Goal: Obtain resource: Download file/media

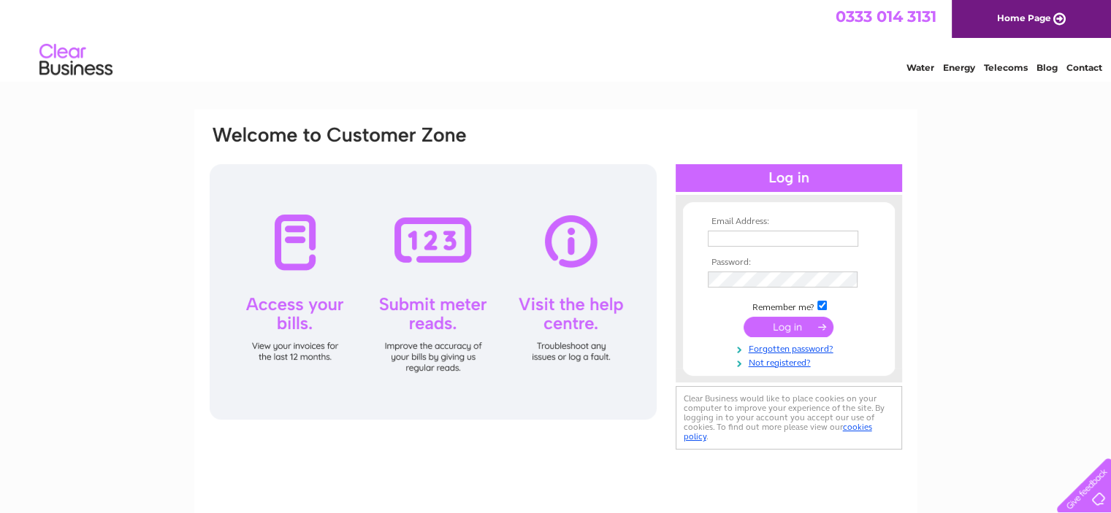
type input "info@lamb-engineering.com"
click at [800, 329] on input "submit" at bounding box center [788, 327] width 90 height 20
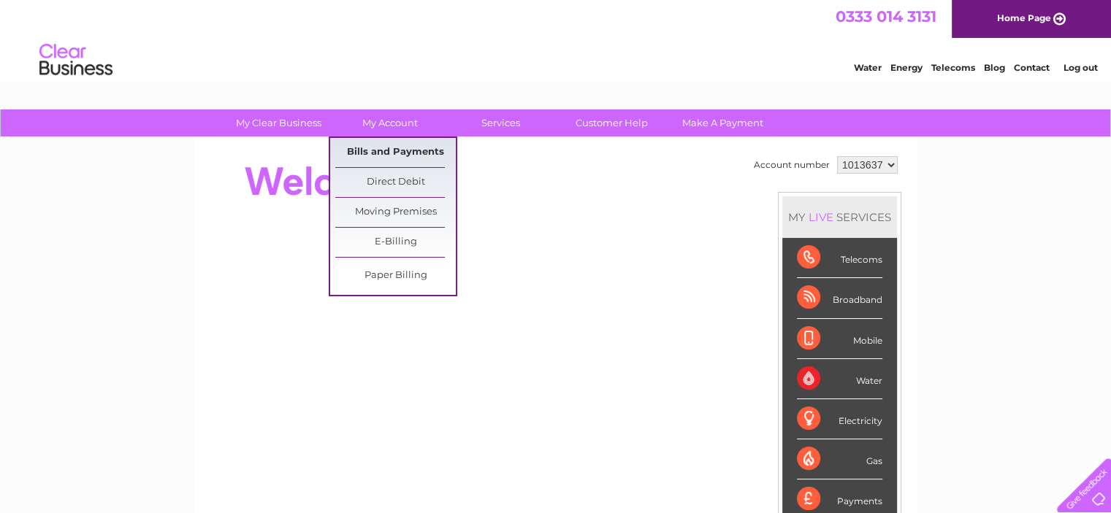
click at [397, 154] on link "Bills and Payments" at bounding box center [395, 152] width 120 height 29
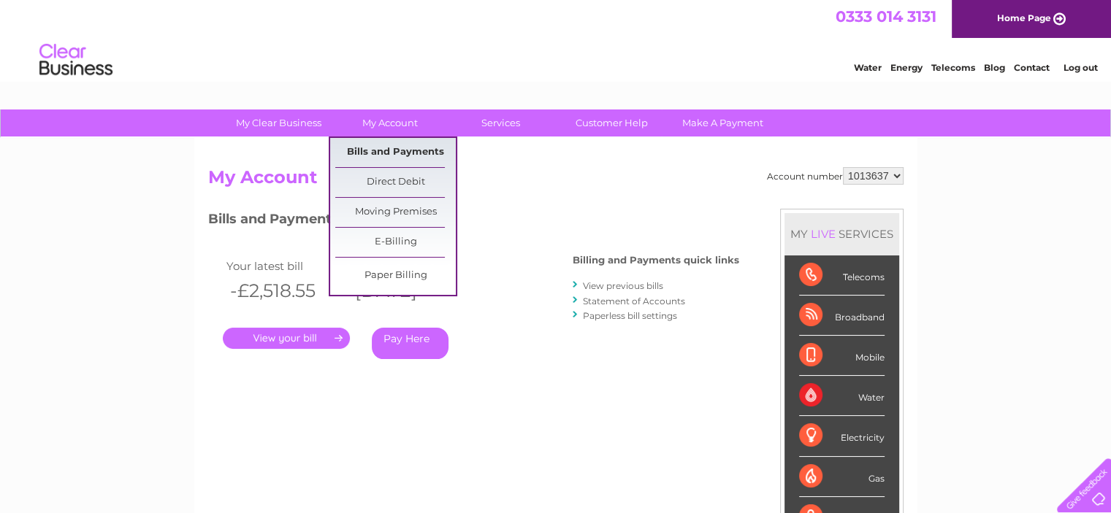
click at [386, 150] on link "Bills and Payments" at bounding box center [395, 152] width 120 height 29
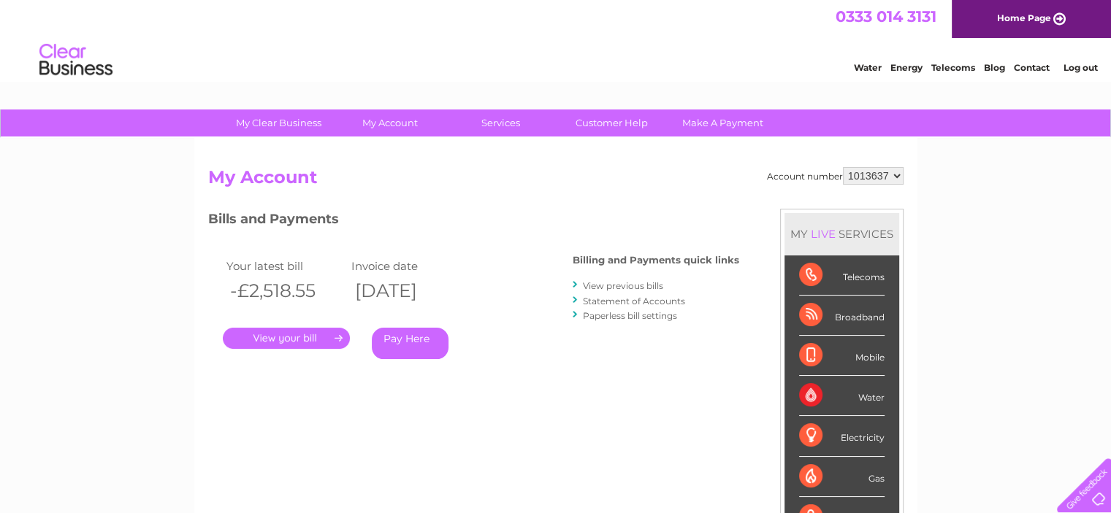
click at [293, 335] on link "." at bounding box center [286, 338] width 127 height 21
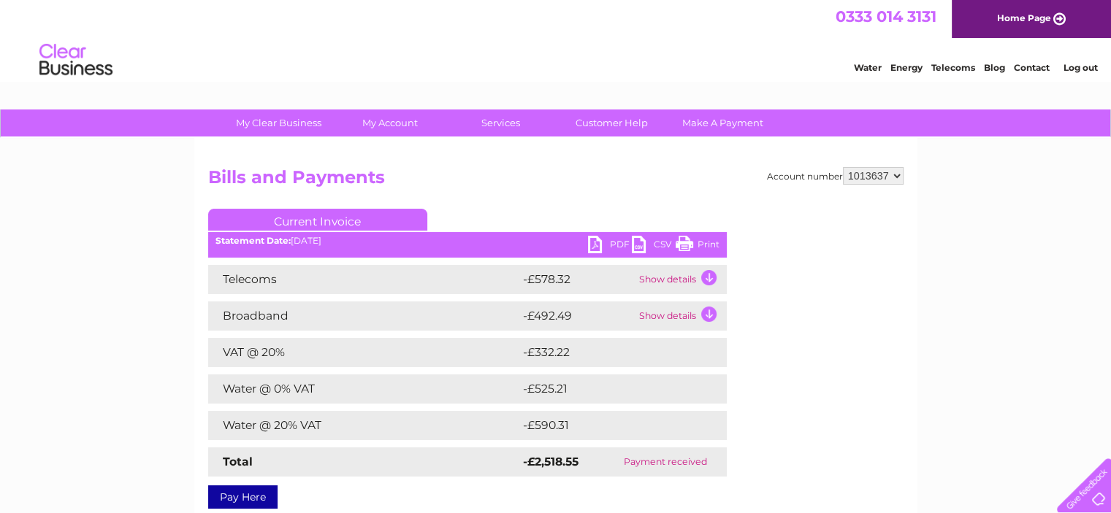
click at [605, 245] on link "PDF" at bounding box center [610, 246] width 44 height 21
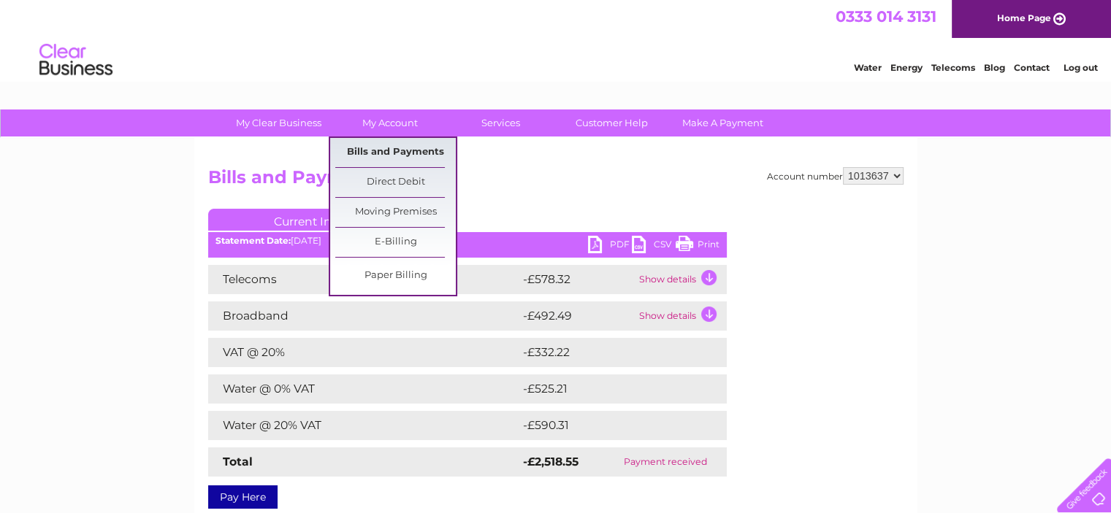
click at [396, 142] on link "Bills and Payments" at bounding box center [395, 152] width 120 height 29
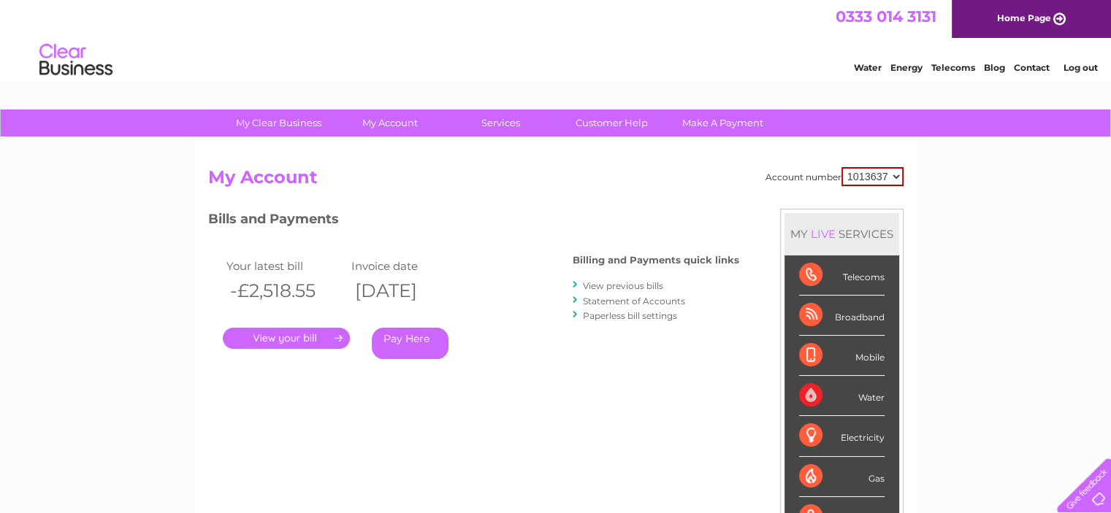
click at [644, 289] on link "View previous bills" at bounding box center [623, 285] width 80 height 11
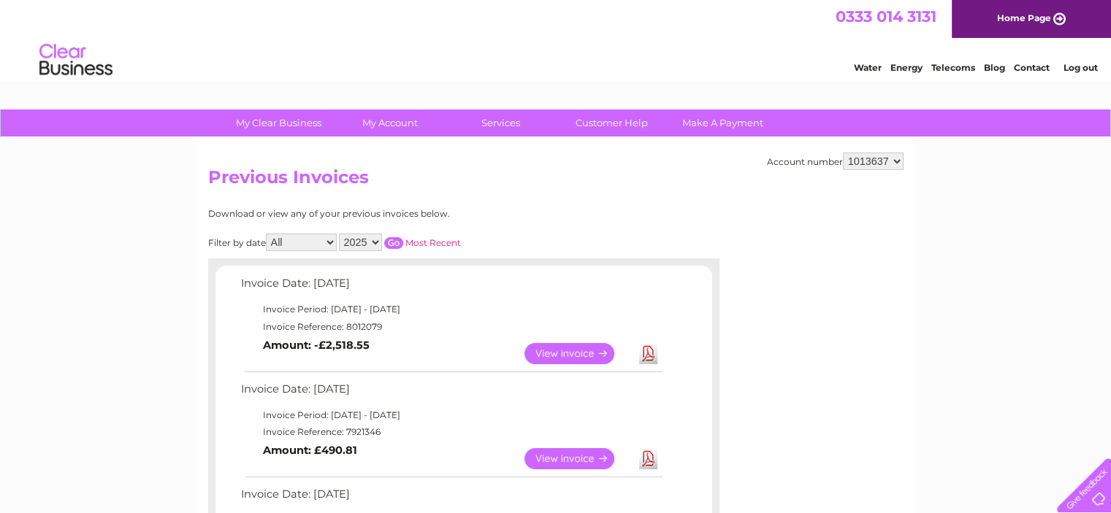
click at [377, 242] on select "2025 2024 2023 2022" at bounding box center [360, 243] width 43 height 18
select select "2024"
click at [340, 234] on select "2025 2024 2023 2022" at bounding box center [360, 243] width 43 height 18
click at [393, 238] on input "button" at bounding box center [393, 243] width 19 height 12
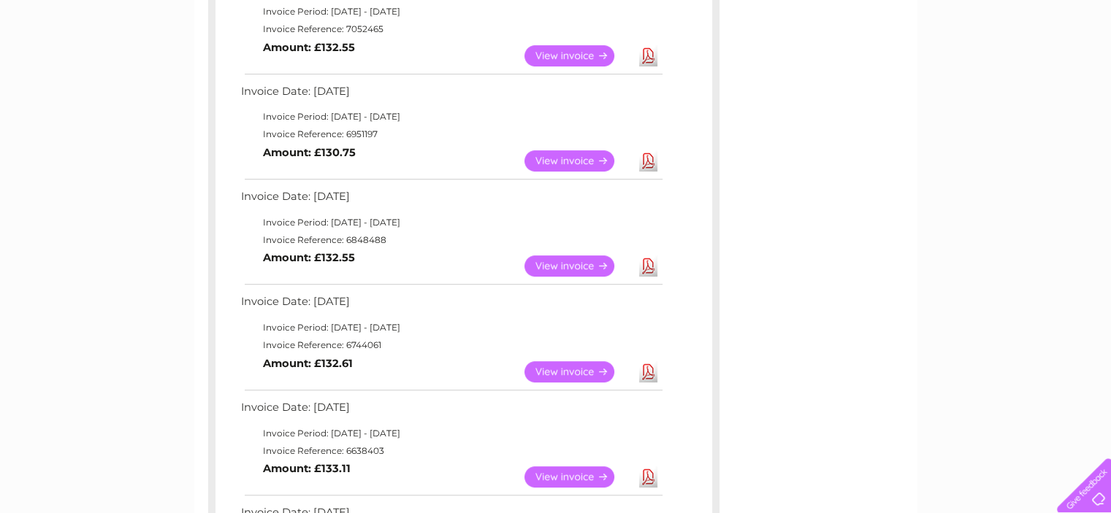
scroll to position [584, 0]
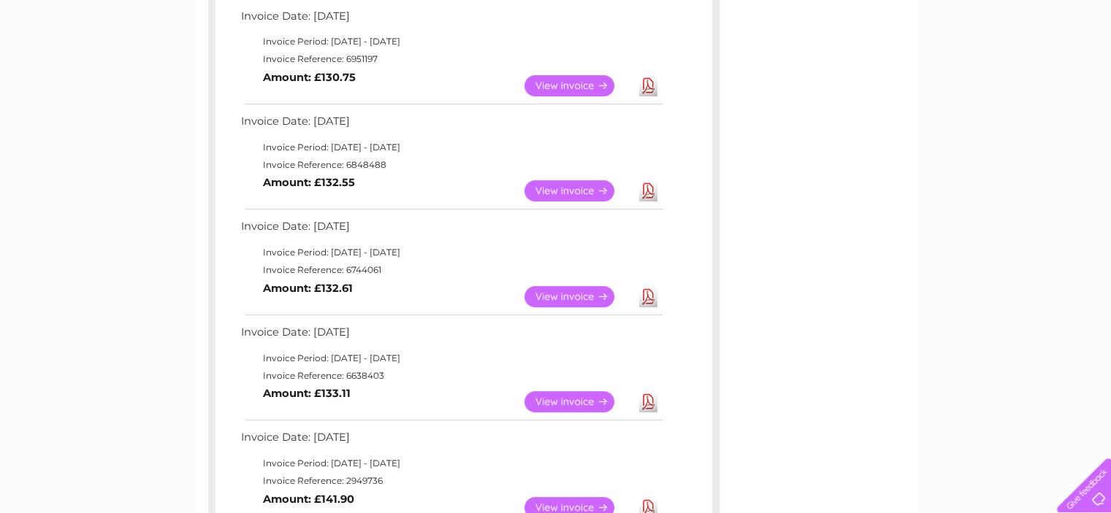
click at [647, 296] on link "Download" at bounding box center [648, 296] width 18 height 21
click at [555, 299] on link "View" at bounding box center [577, 296] width 107 height 21
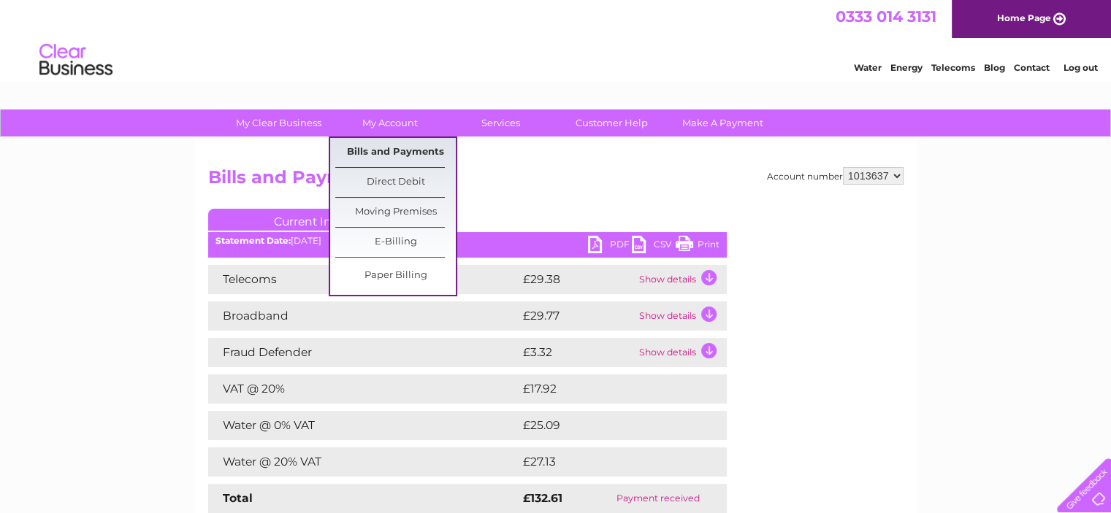
click at [405, 147] on link "Bills and Payments" at bounding box center [395, 152] width 120 height 29
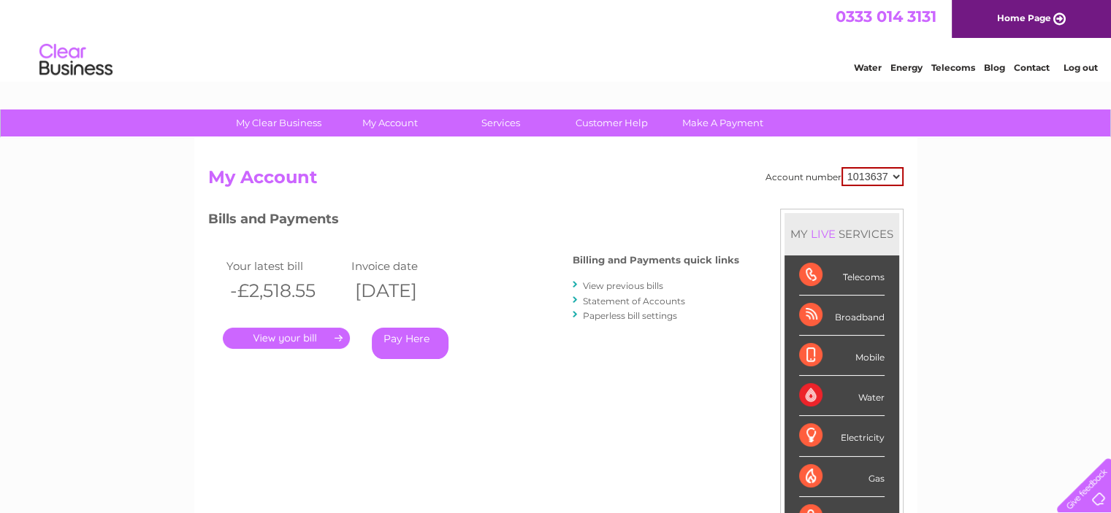
click at [637, 284] on link "View previous bills" at bounding box center [623, 285] width 80 height 11
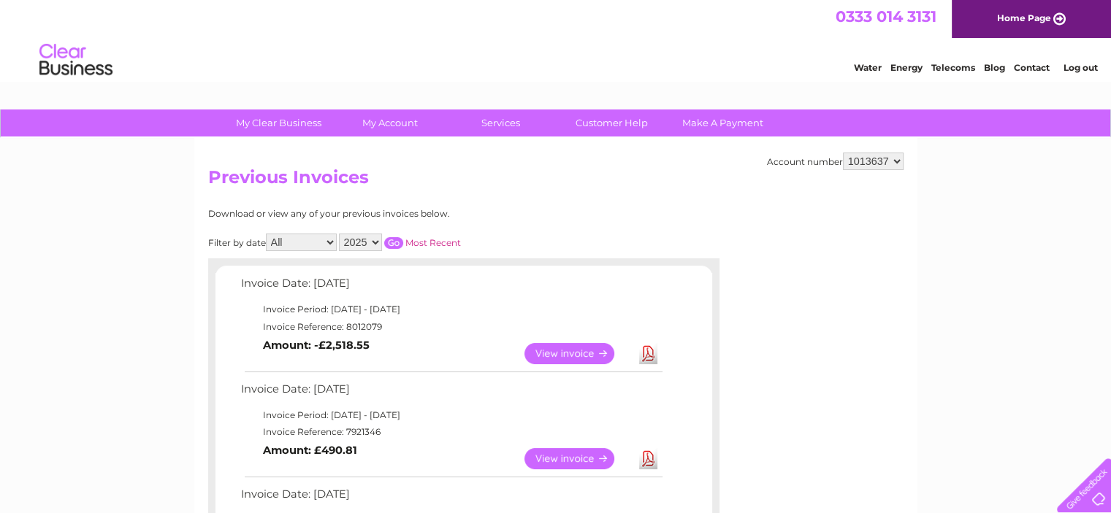
click at [377, 242] on select "2025 2024 2023 2022" at bounding box center [360, 243] width 43 height 18
select select "2024"
click at [340, 234] on select "2025 2024 2023 2022" at bounding box center [360, 243] width 43 height 18
click at [391, 234] on div "Filter by date All January February March April May June July August September …" at bounding box center [399, 243] width 383 height 18
click at [393, 245] on input "button" at bounding box center [393, 243] width 19 height 12
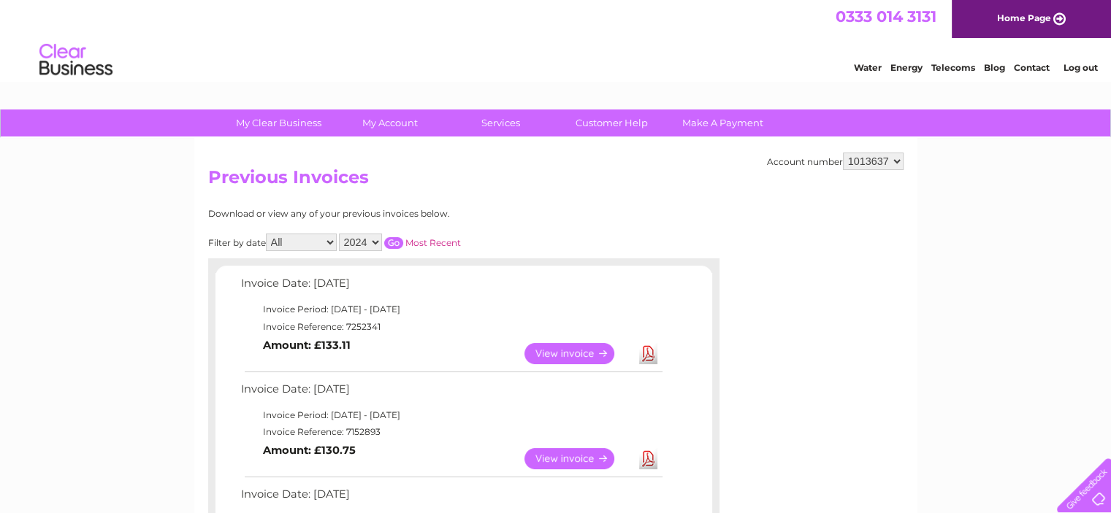
click at [393, 240] on input "button" at bounding box center [393, 243] width 19 height 12
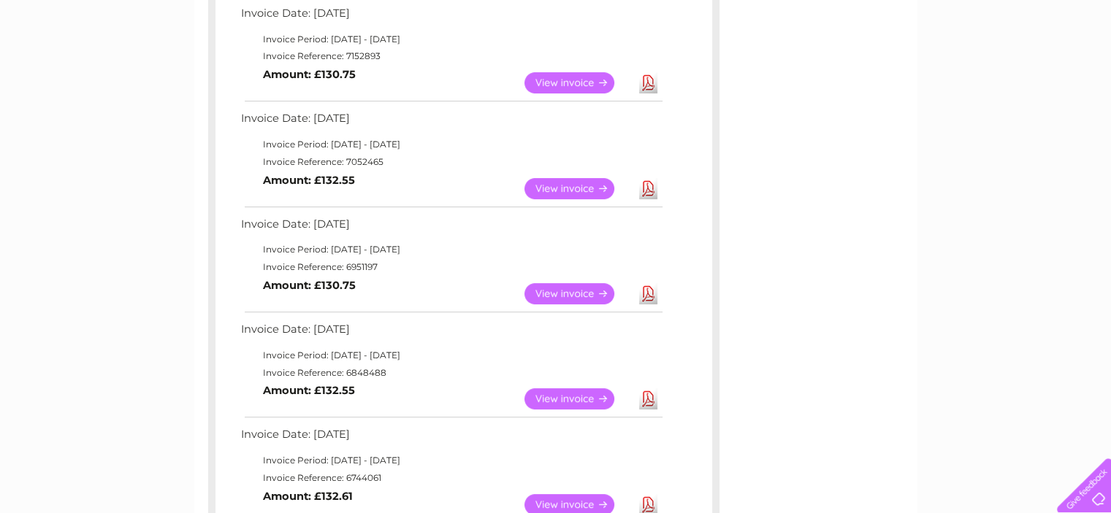
scroll to position [511, 0]
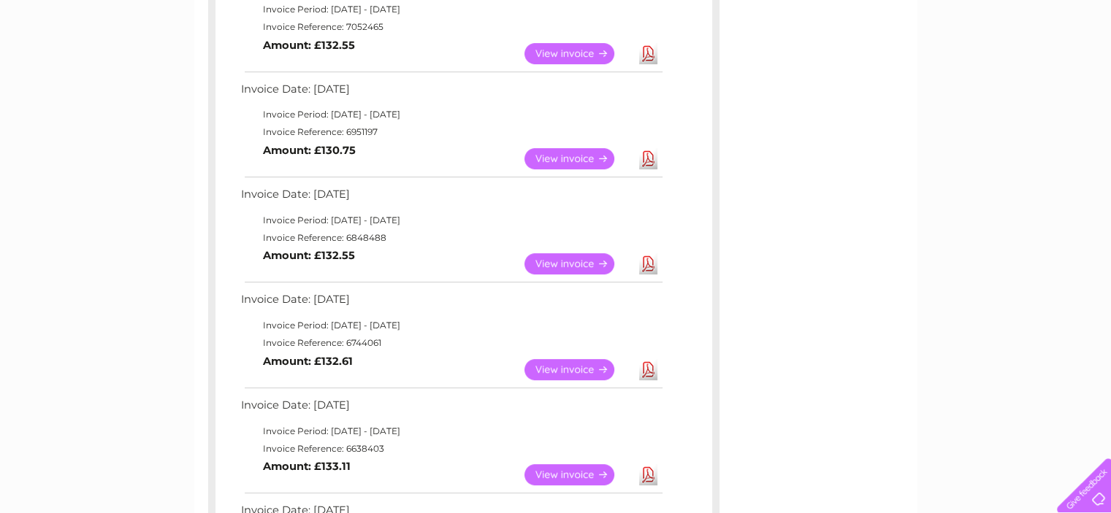
click at [570, 259] on link "View" at bounding box center [577, 263] width 107 height 21
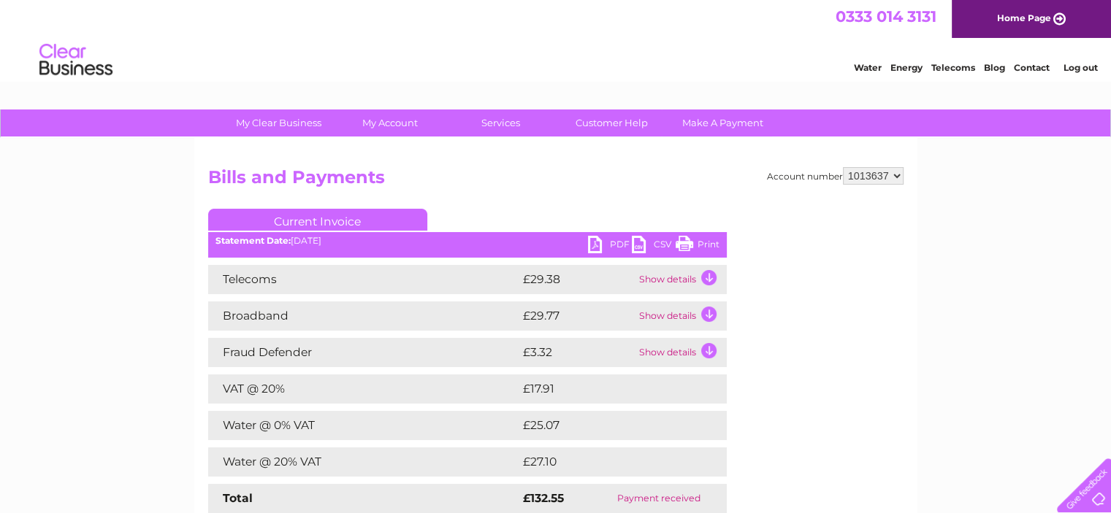
click at [615, 242] on link "PDF" at bounding box center [610, 246] width 44 height 21
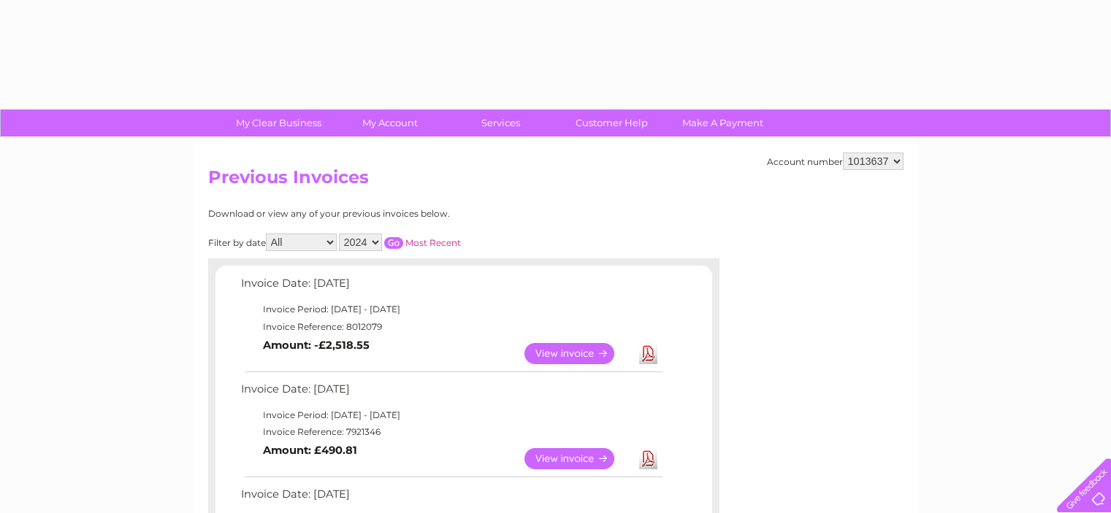
select select "2024"
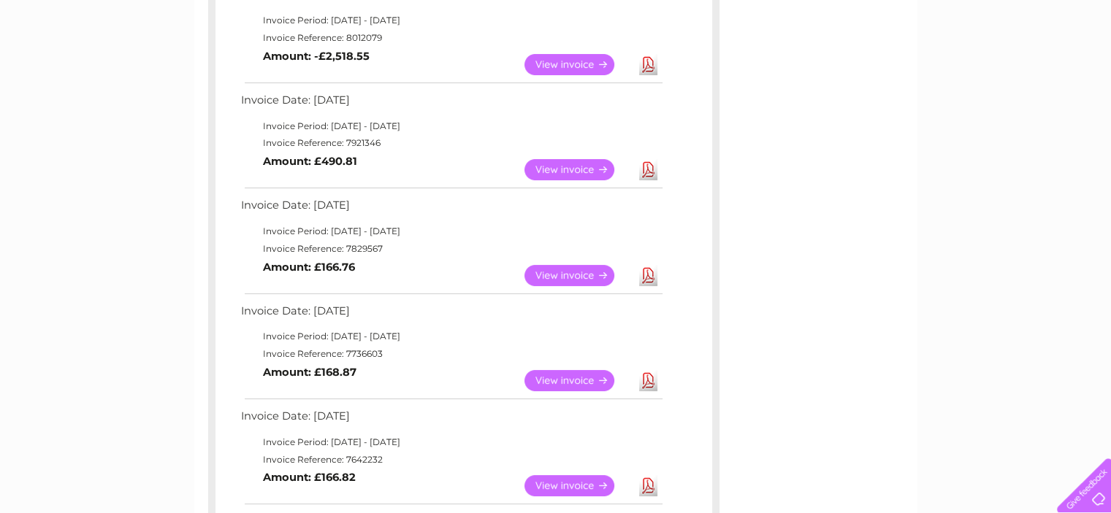
scroll to position [70, 0]
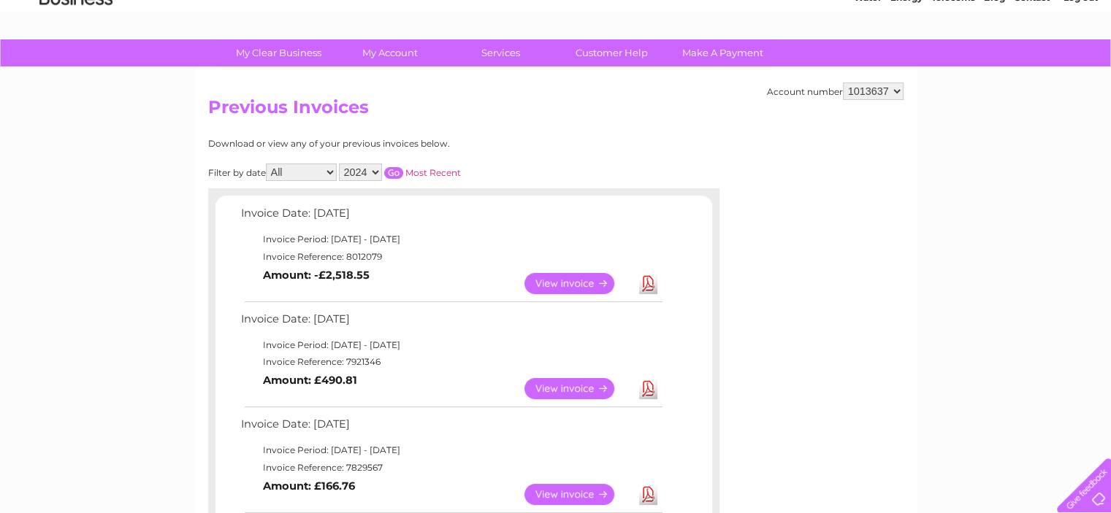
drag, startPoint x: 390, startPoint y: 169, endPoint x: 570, endPoint y: 256, distance: 200.5
click at [391, 168] on input "button" at bounding box center [393, 173] width 19 height 12
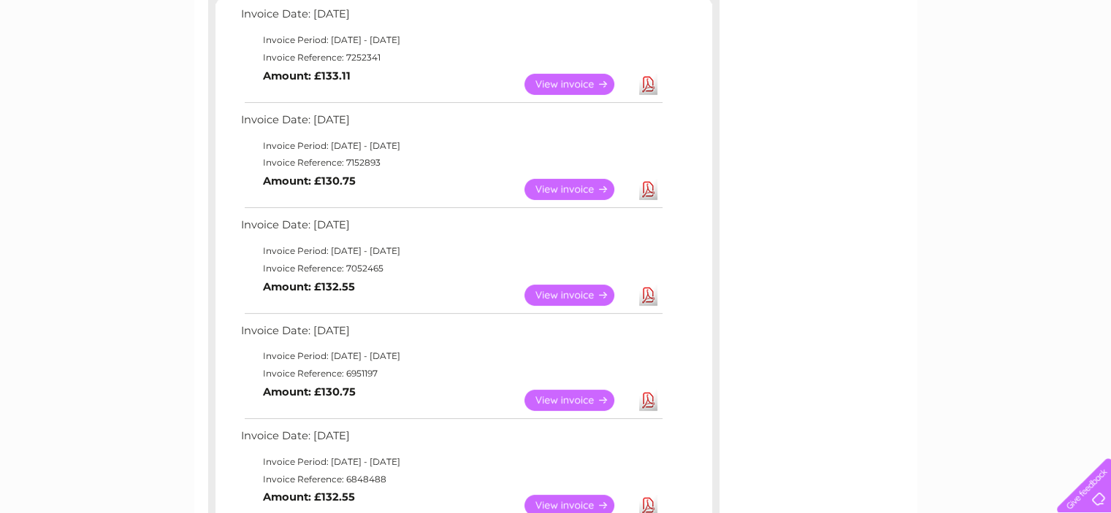
scroll to position [362, 0]
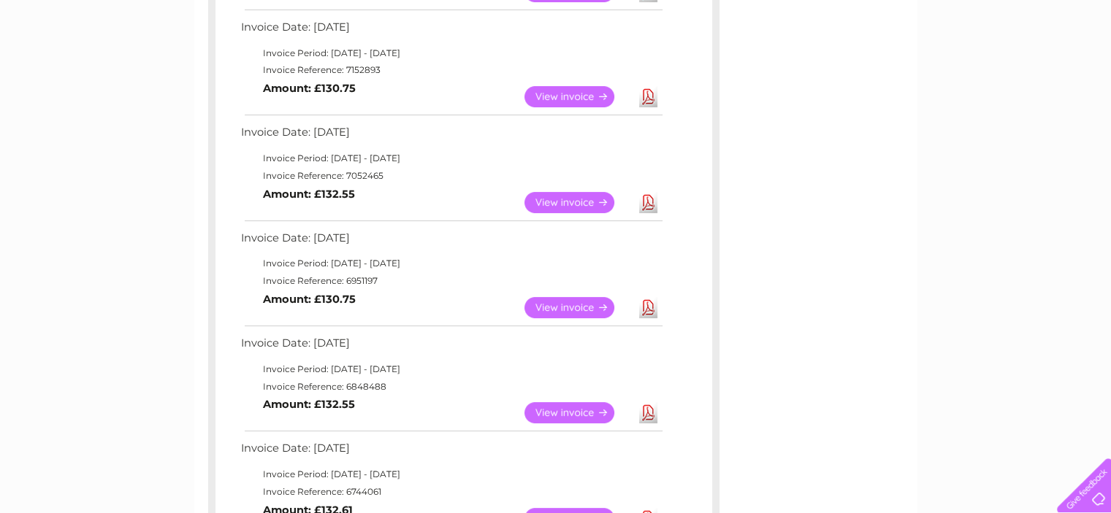
click at [572, 303] on link "View" at bounding box center [577, 307] width 107 height 21
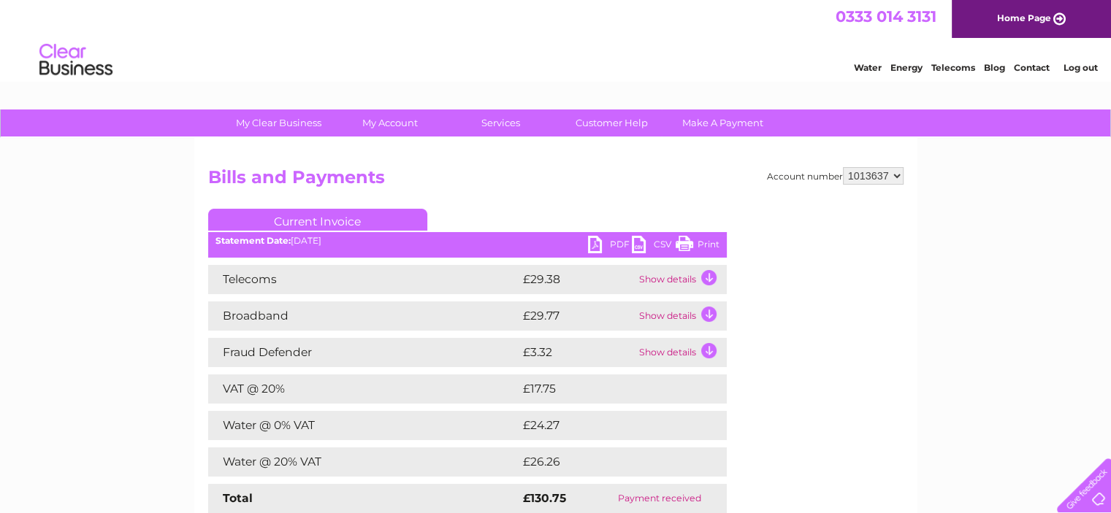
click at [608, 242] on link "PDF" at bounding box center [610, 246] width 44 height 21
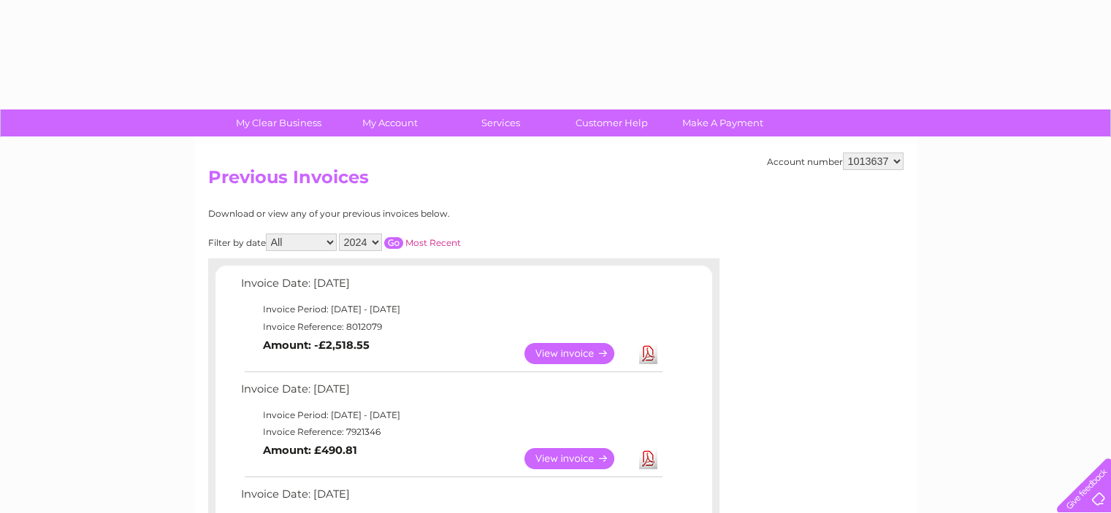
select select "2024"
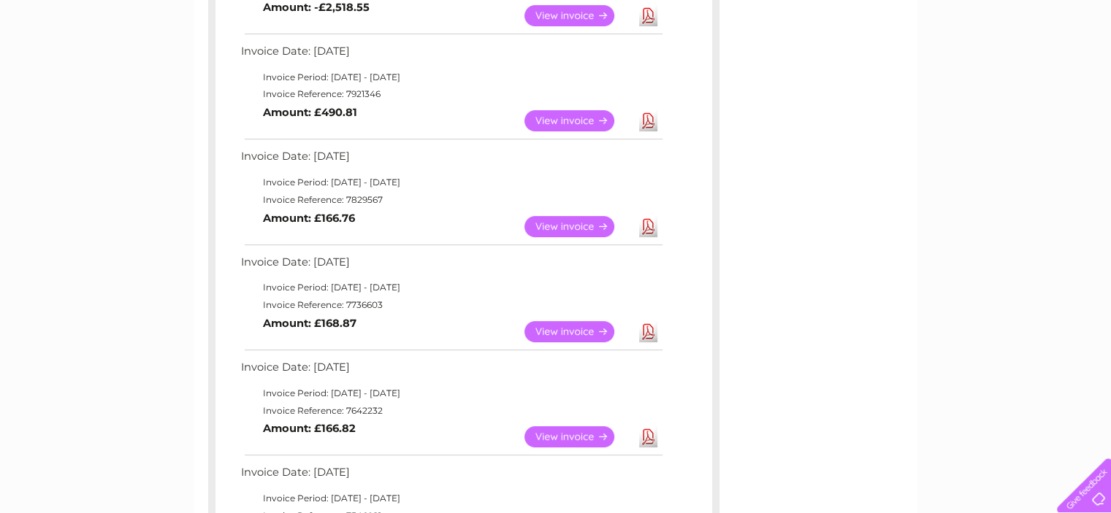
scroll to position [216, 0]
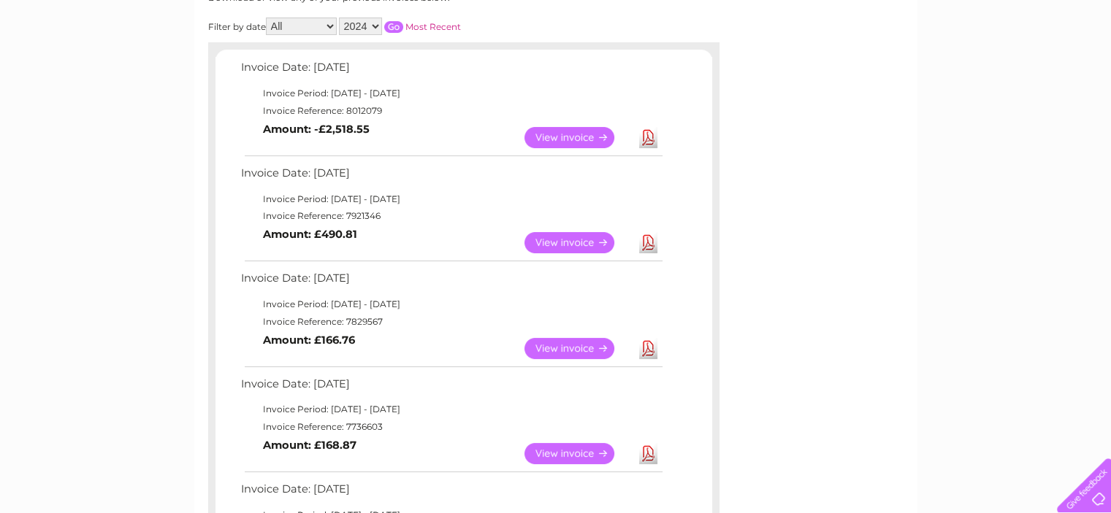
click at [396, 25] on input "button" at bounding box center [393, 27] width 19 height 12
click at [561, 353] on link "View" at bounding box center [577, 348] width 107 height 21
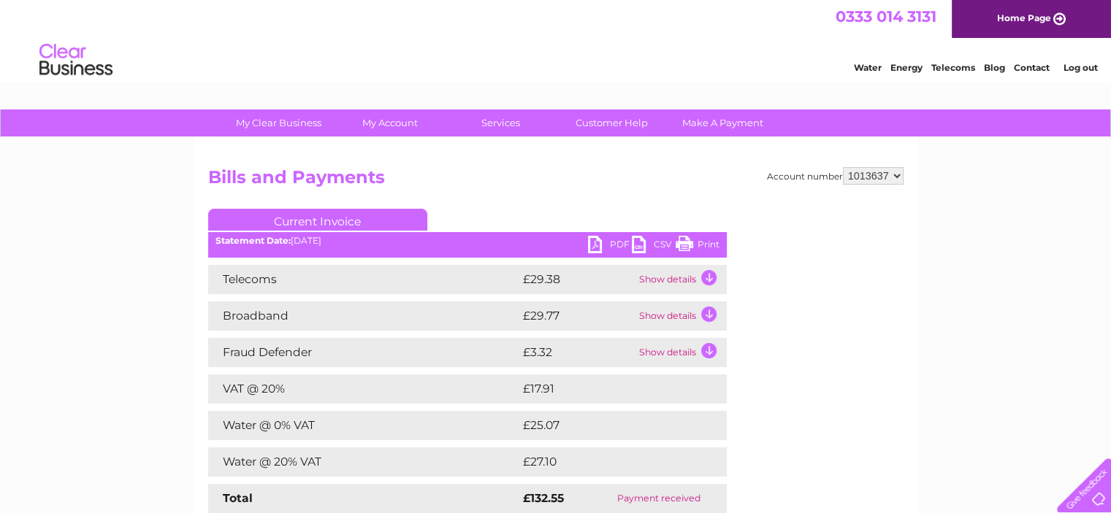
click at [618, 244] on link "PDF" at bounding box center [610, 246] width 44 height 21
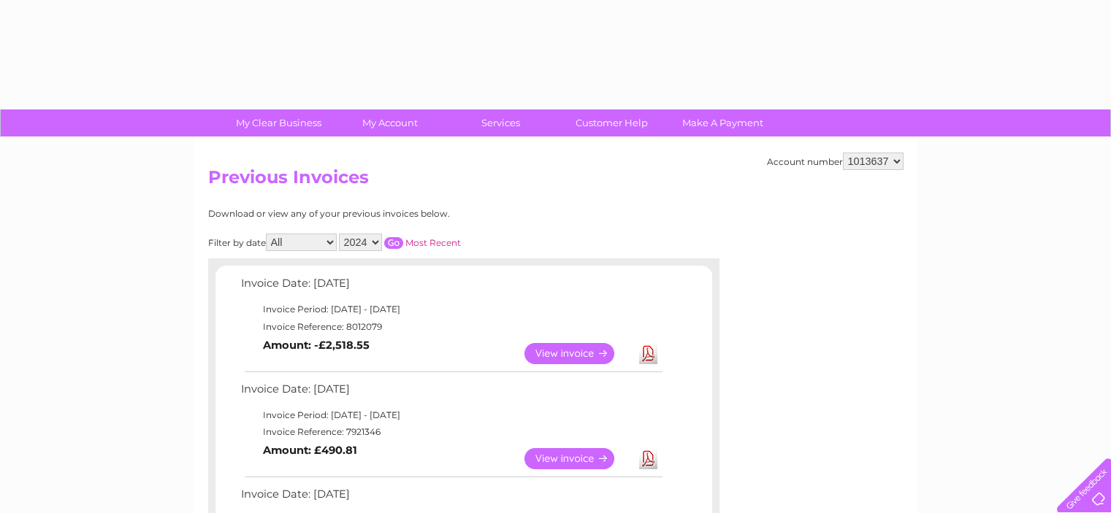
select select "2024"
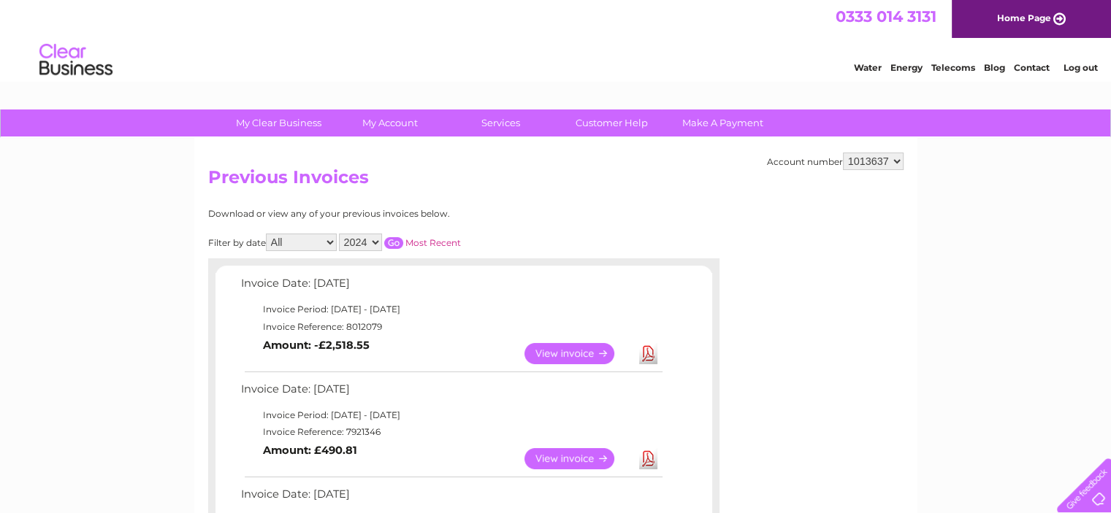
click at [393, 240] on input "button" at bounding box center [393, 243] width 19 height 12
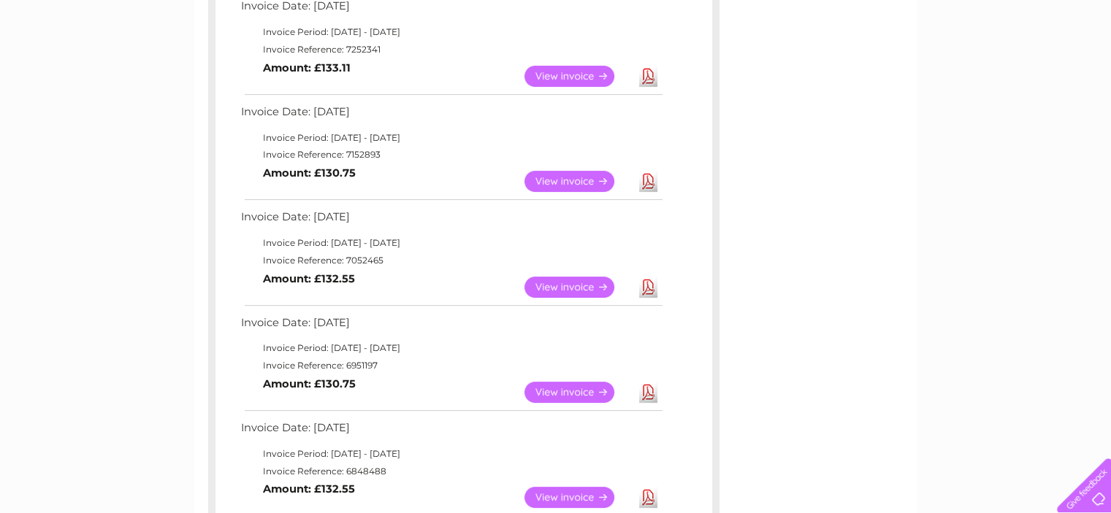
scroll to position [219, 0]
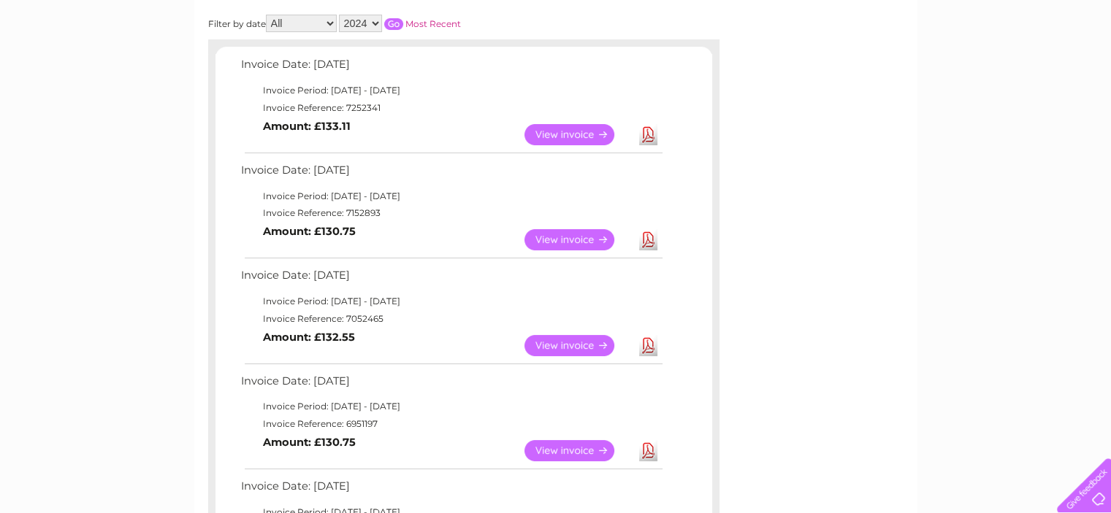
click at [591, 232] on link "View" at bounding box center [577, 239] width 107 height 21
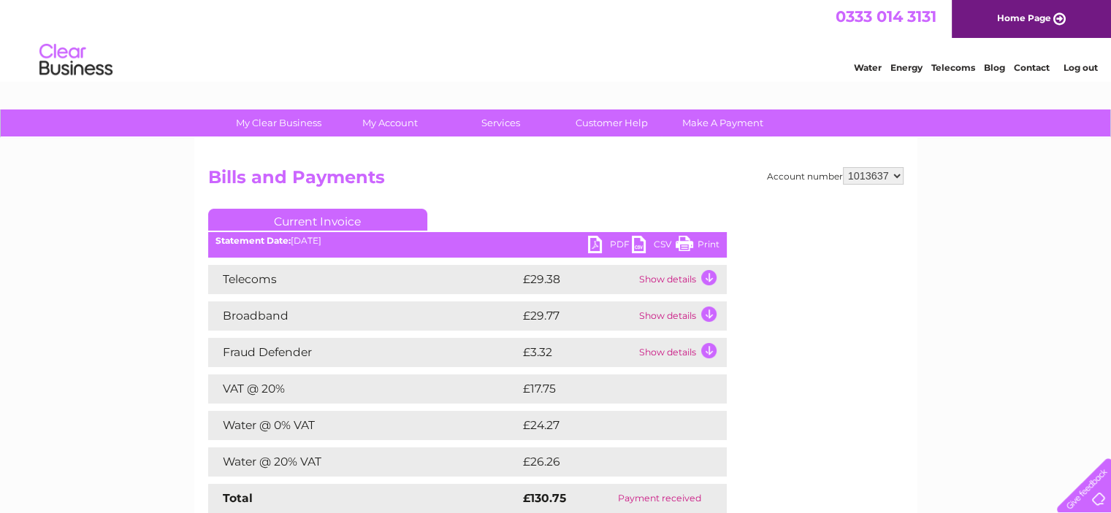
click at [608, 245] on link "PDF" at bounding box center [610, 246] width 44 height 21
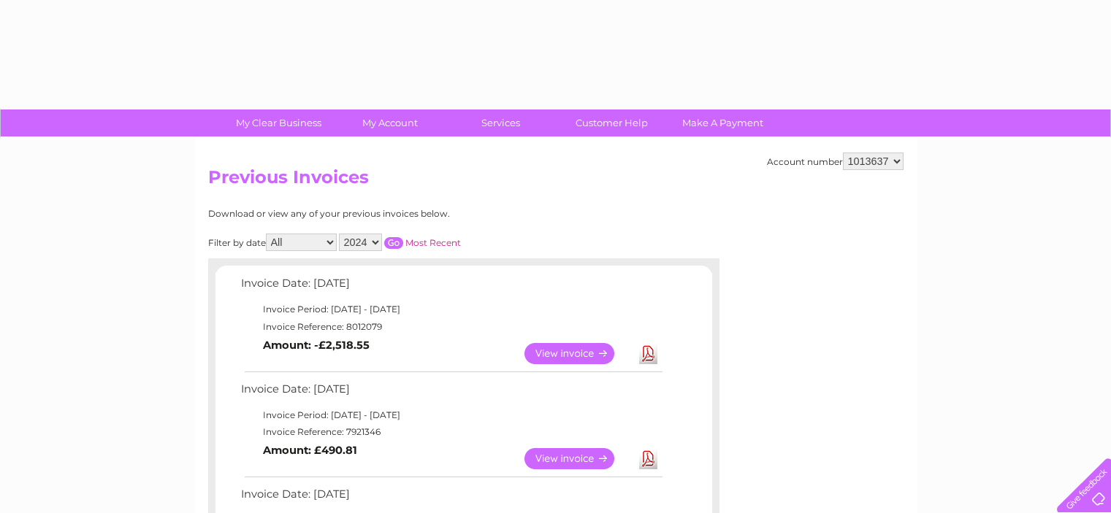
select select "2024"
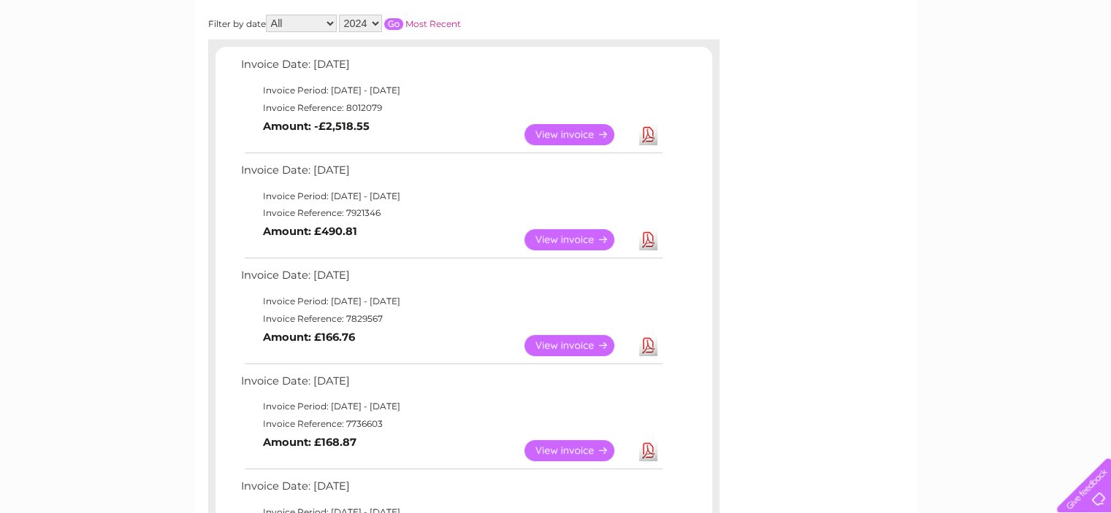
click at [390, 18] on input "button" at bounding box center [393, 24] width 19 height 12
click at [551, 131] on link "View" at bounding box center [577, 134] width 107 height 21
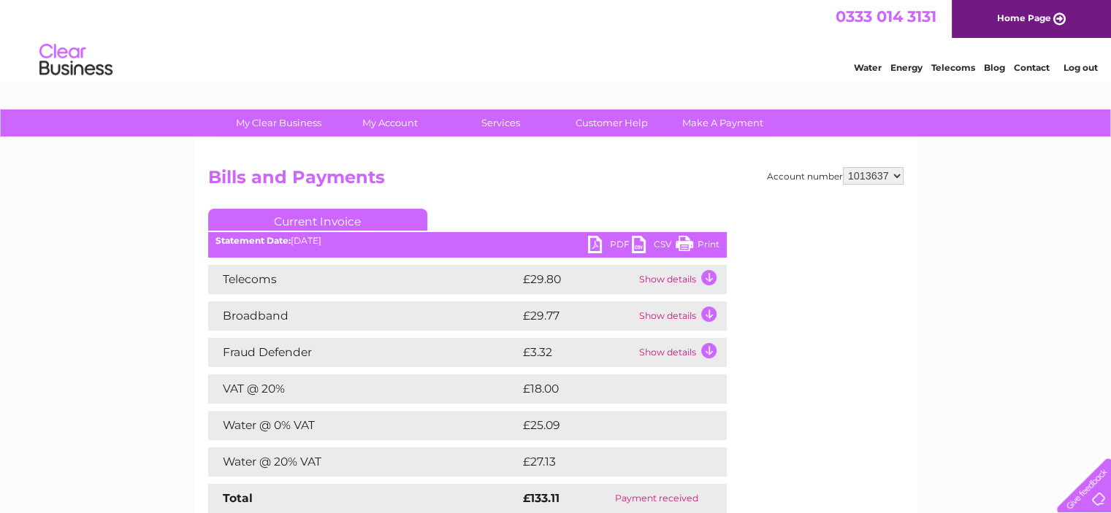
click at [608, 248] on link "PDF" at bounding box center [610, 246] width 44 height 21
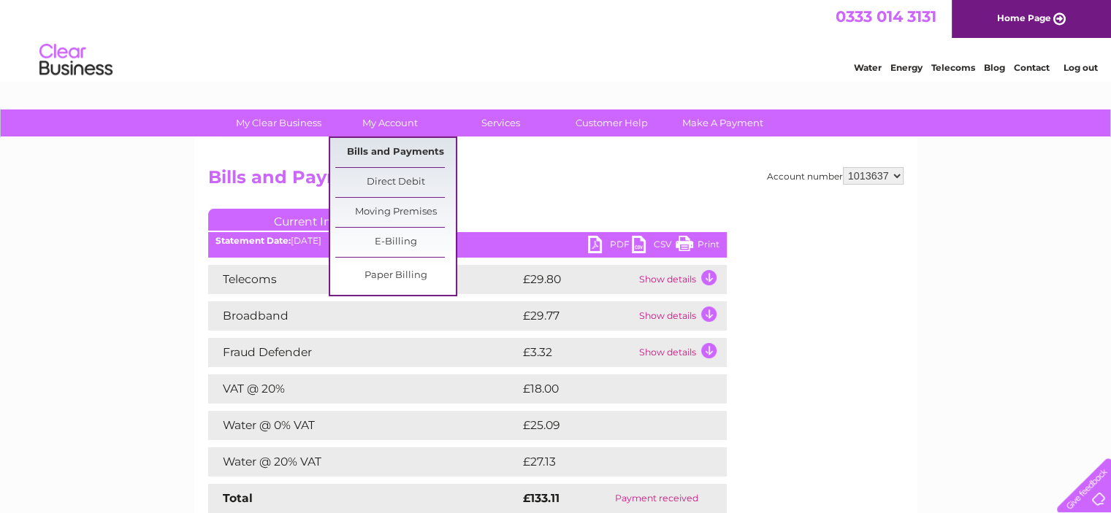
click at [386, 145] on link "Bills and Payments" at bounding box center [395, 152] width 120 height 29
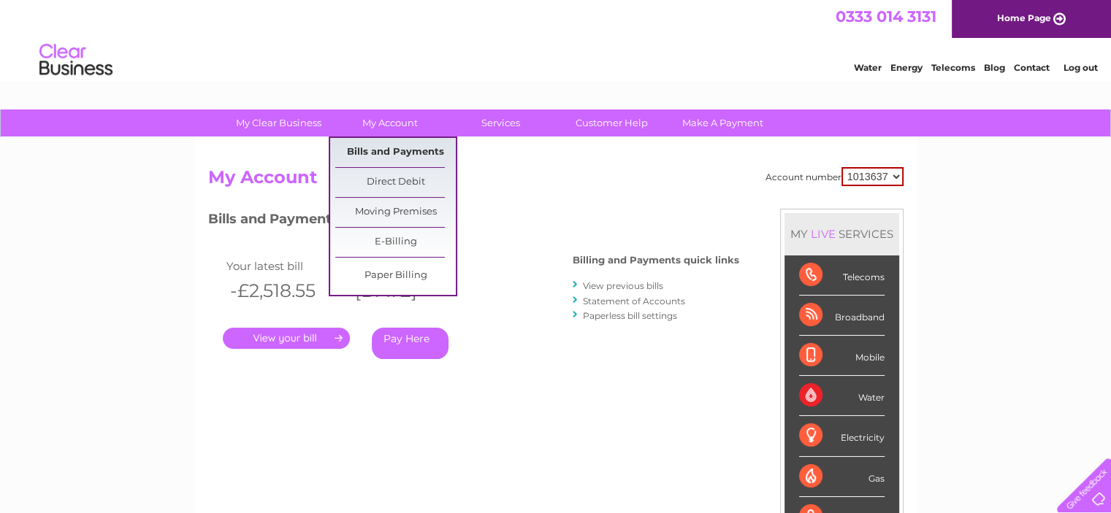
click at [394, 150] on link "Bills and Payments" at bounding box center [395, 152] width 120 height 29
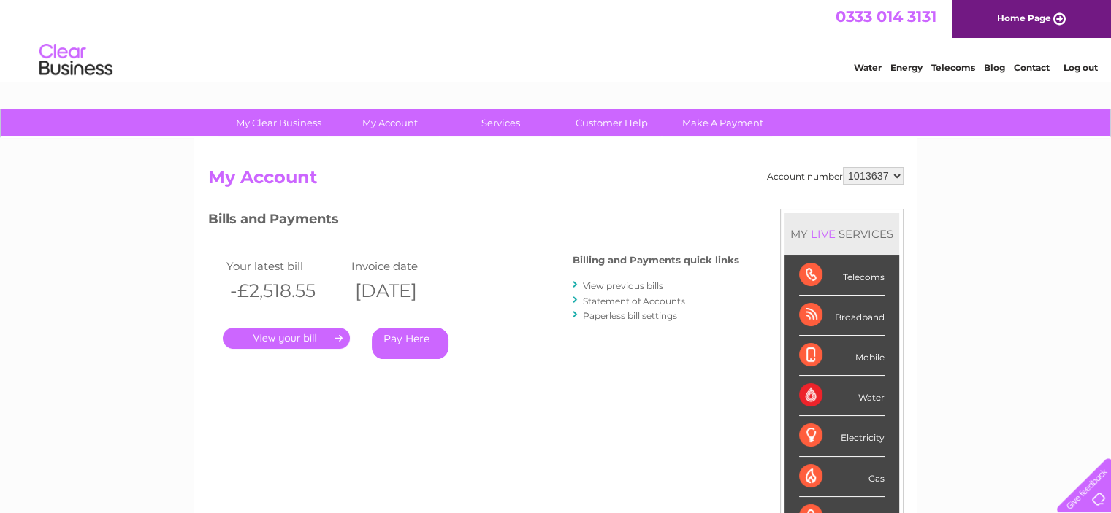
click at [606, 281] on link "View previous bills" at bounding box center [623, 285] width 80 height 11
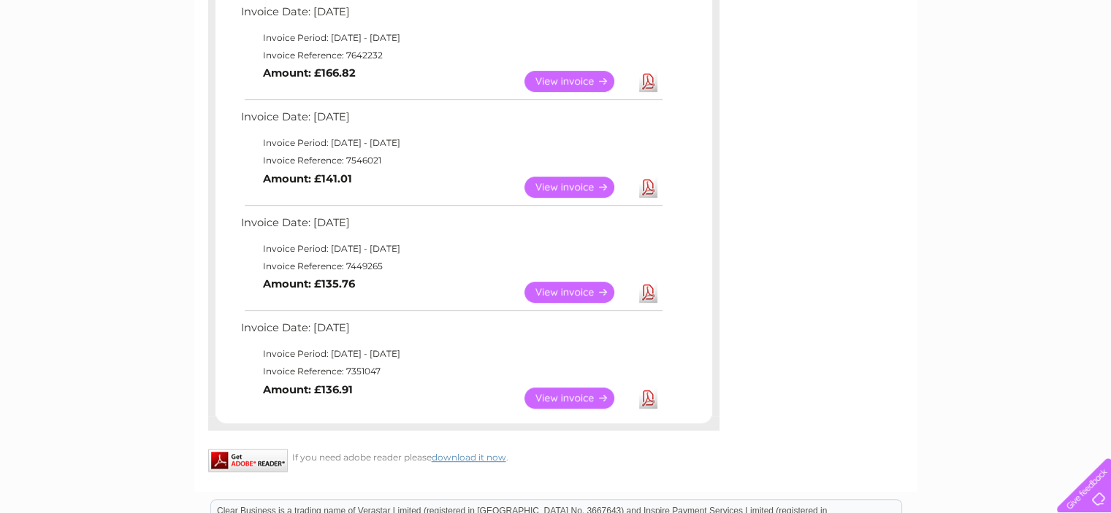
scroll to position [803, 0]
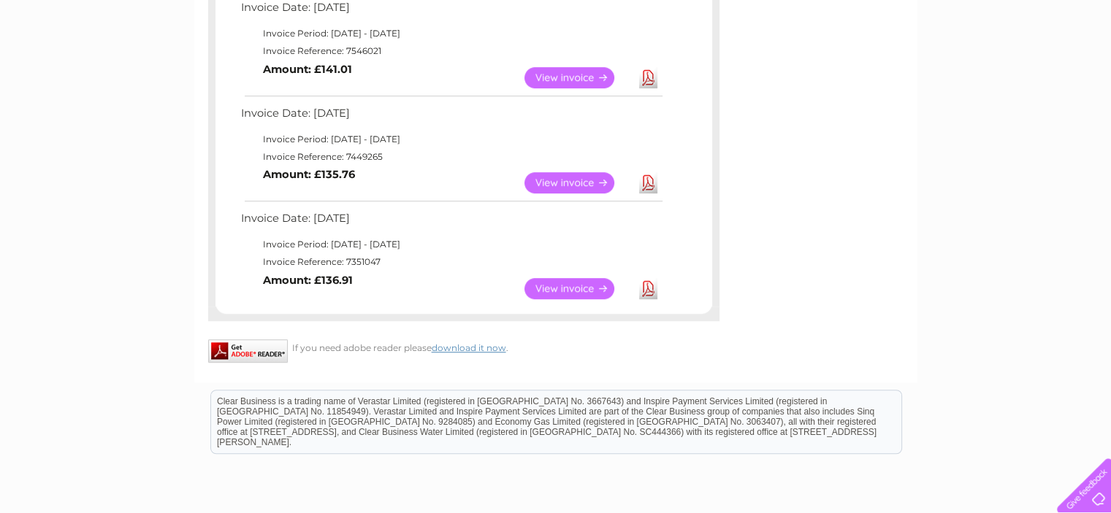
click at [581, 288] on link "View" at bounding box center [577, 288] width 107 height 21
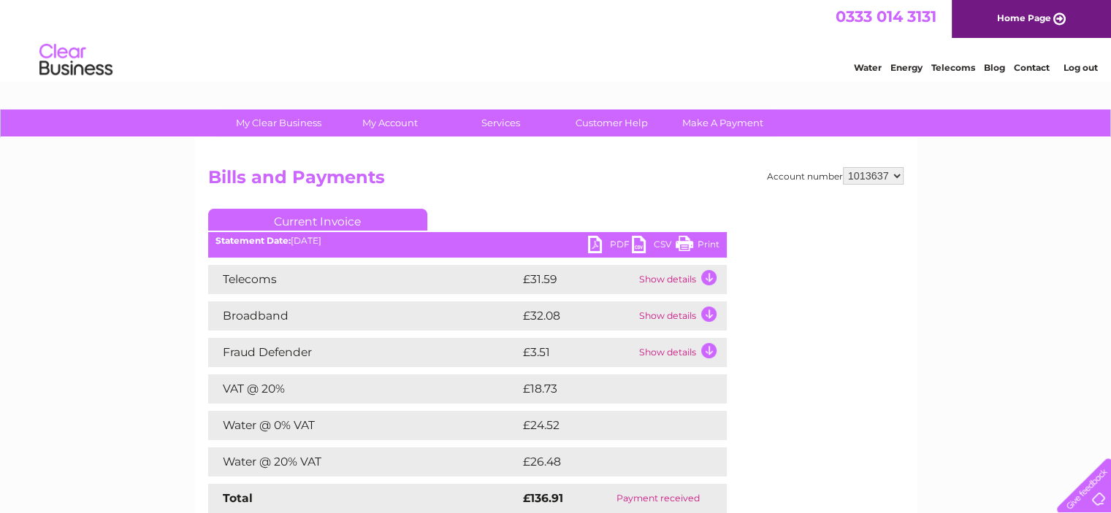
click at [616, 245] on link "PDF" at bounding box center [610, 246] width 44 height 21
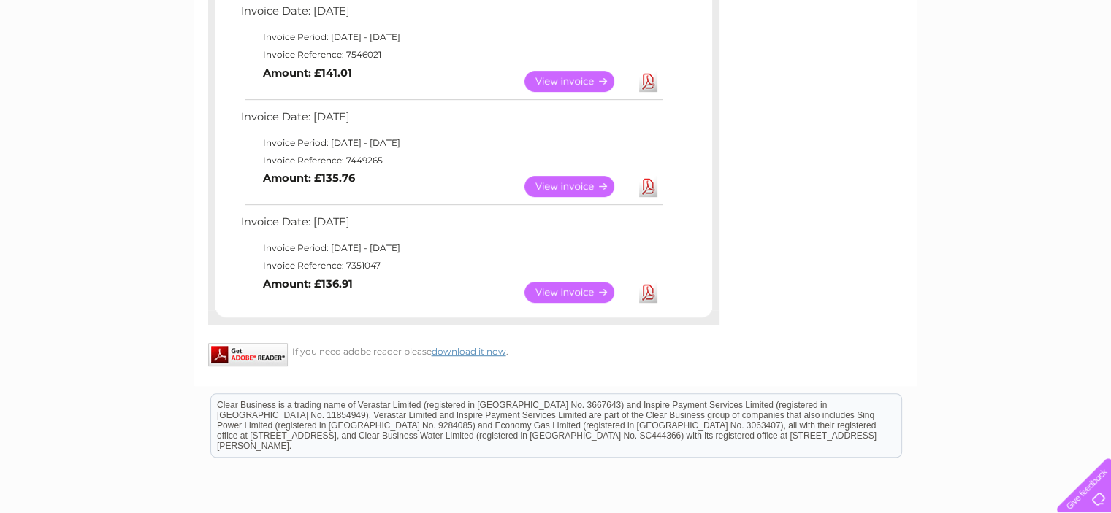
click at [555, 184] on link "View" at bounding box center [577, 186] width 107 height 21
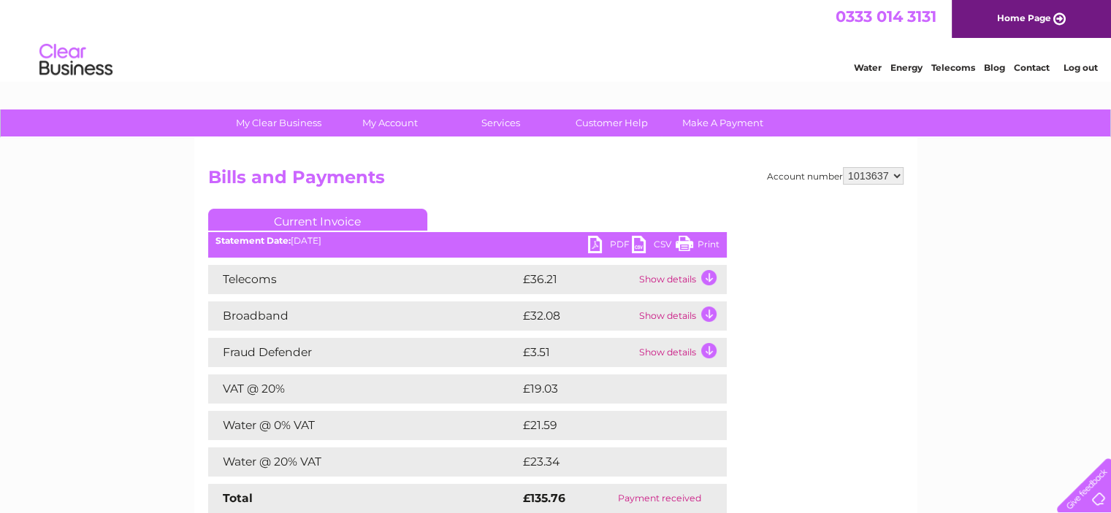
click at [603, 242] on link "PDF" at bounding box center [610, 246] width 44 height 21
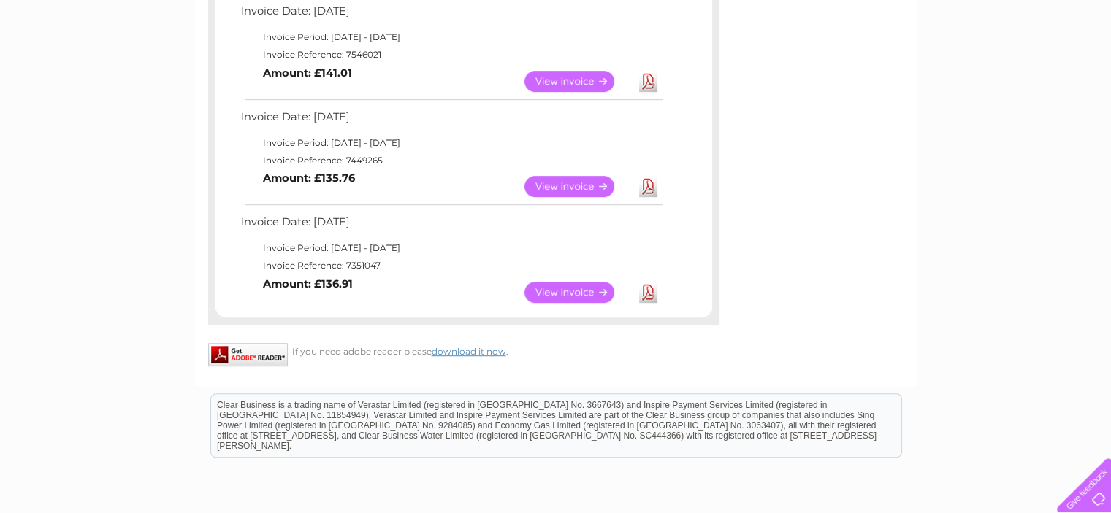
click at [564, 79] on link "View" at bounding box center [577, 81] width 107 height 21
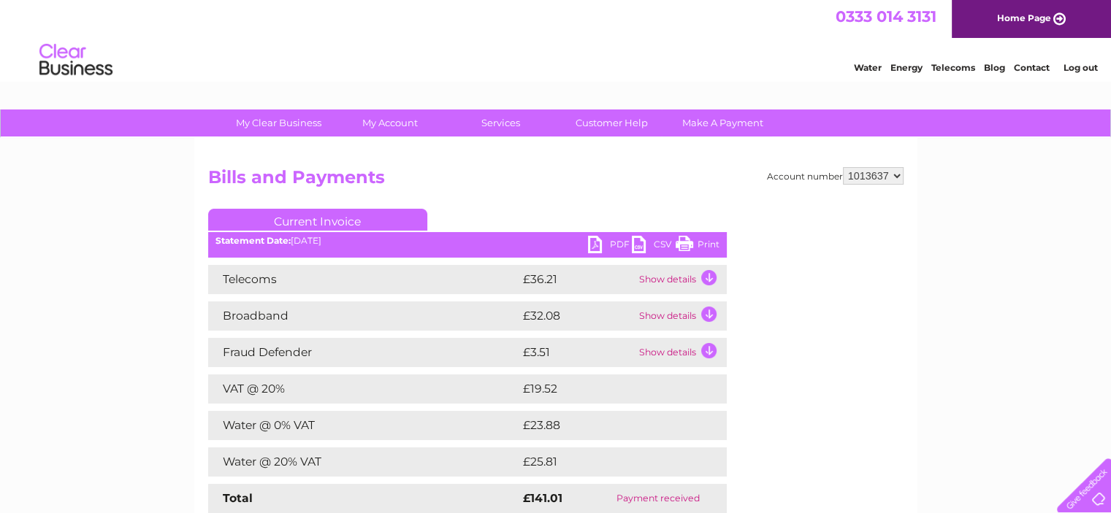
click at [597, 247] on link "PDF" at bounding box center [610, 246] width 44 height 21
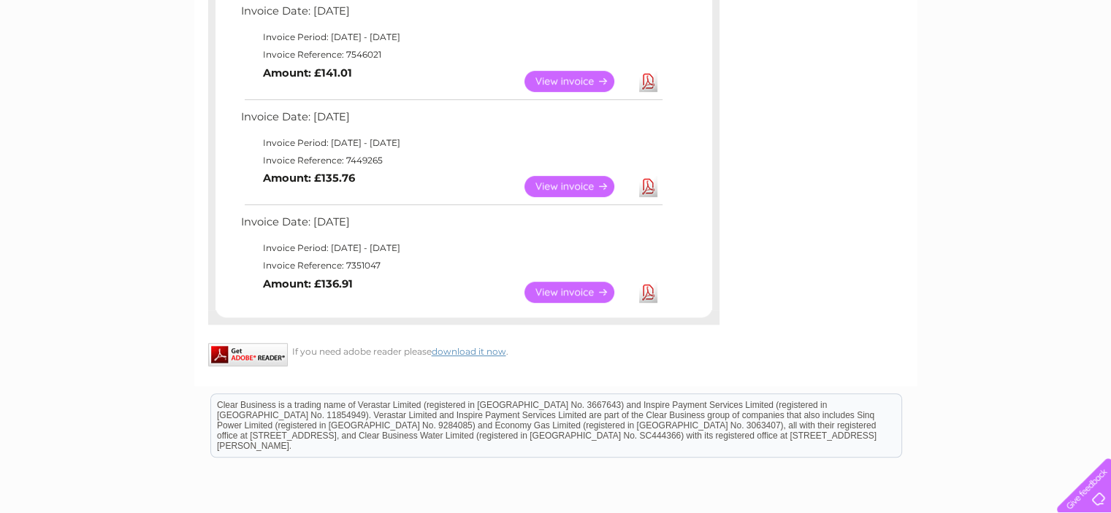
scroll to position [727, 0]
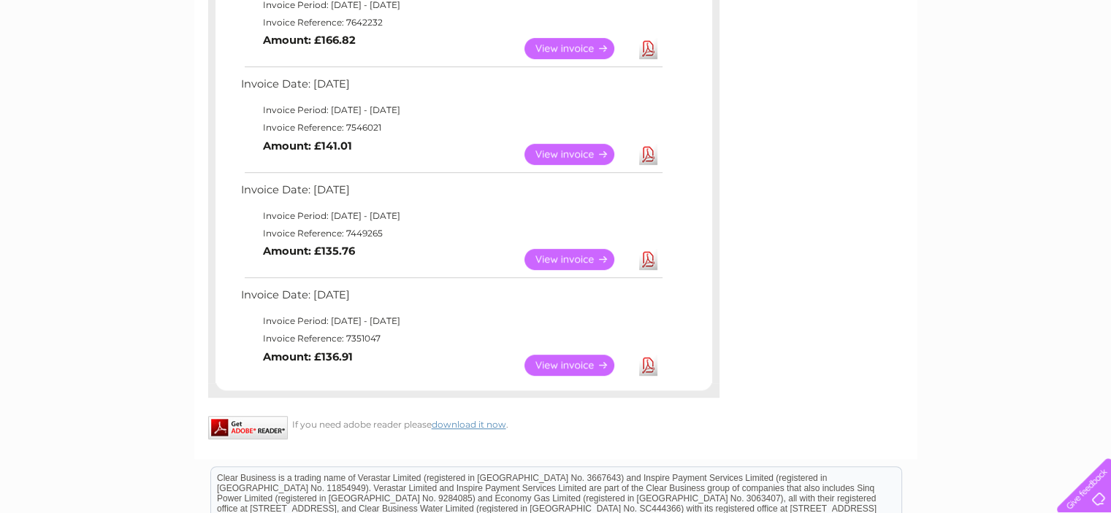
click at [570, 48] on link "View" at bounding box center [577, 48] width 107 height 21
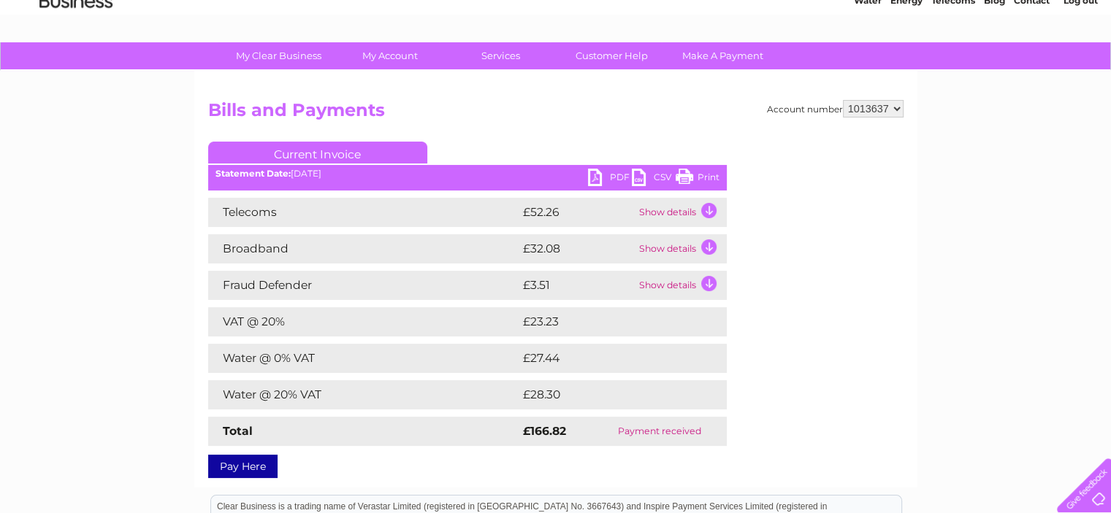
scroll to position [73, 0]
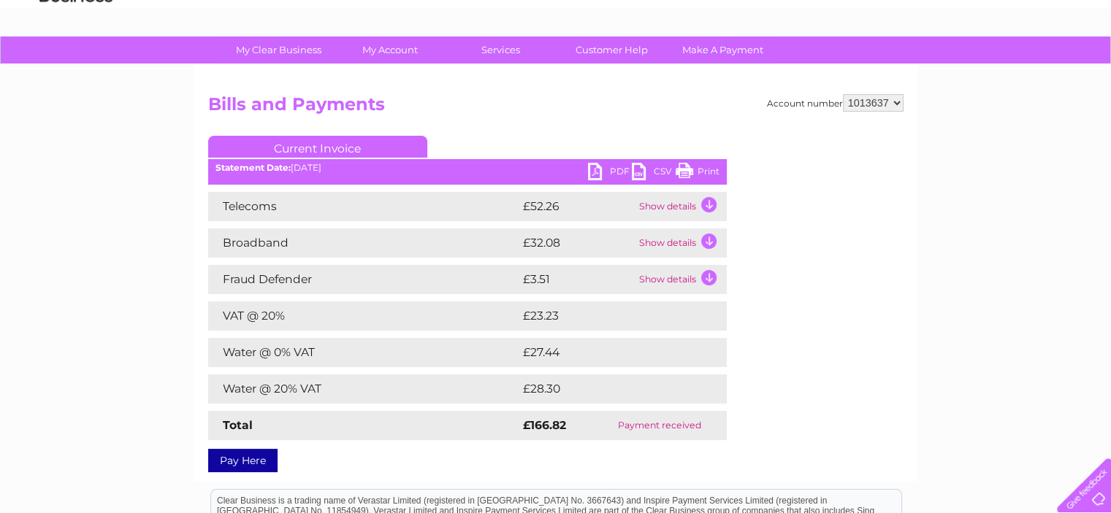
click at [605, 178] on link "PDF" at bounding box center [610, 173] width 44 height 21
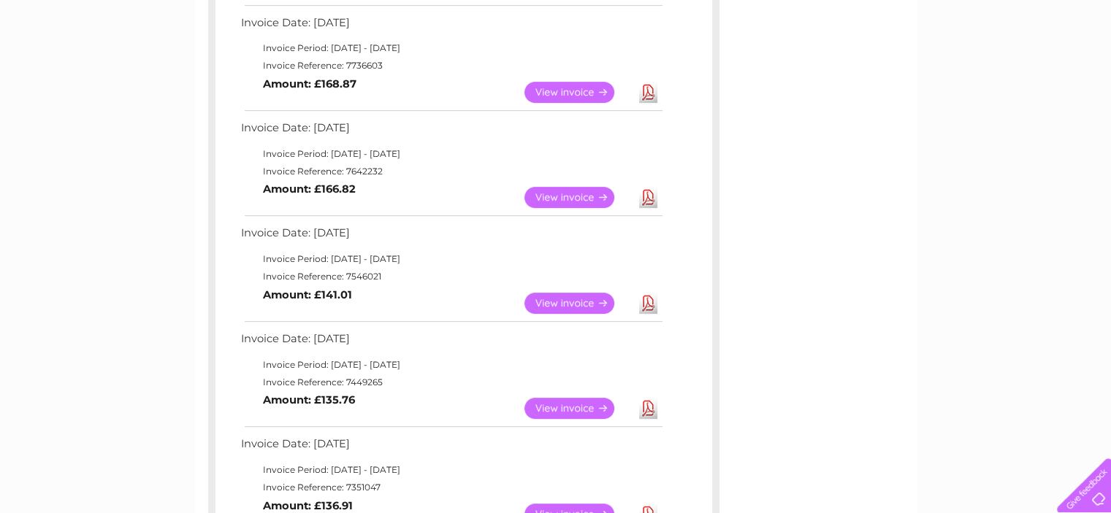
scroll to position [505, 0]
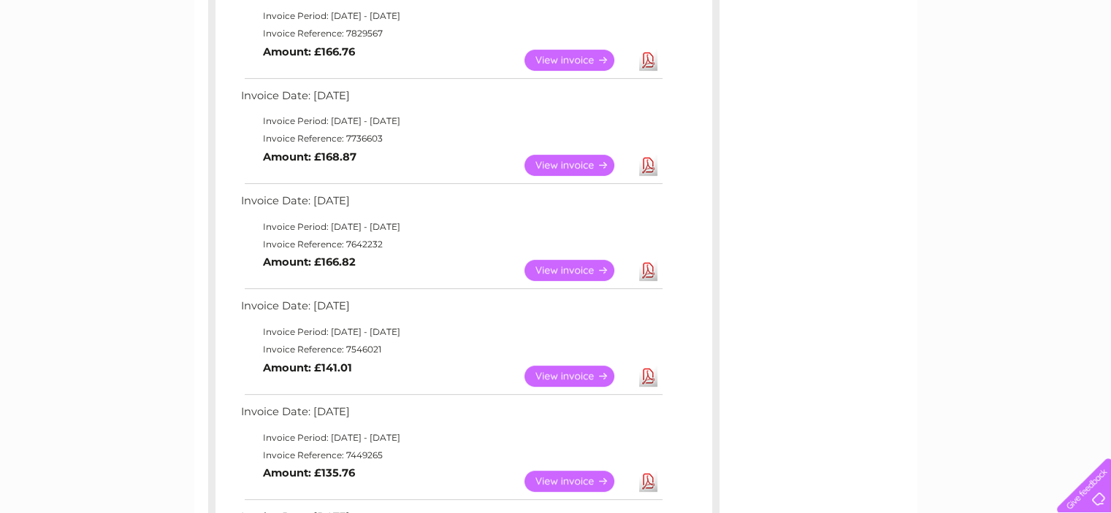
click at [558, 163] on link "View" at bounding box center [577, 165] width 107 height 21
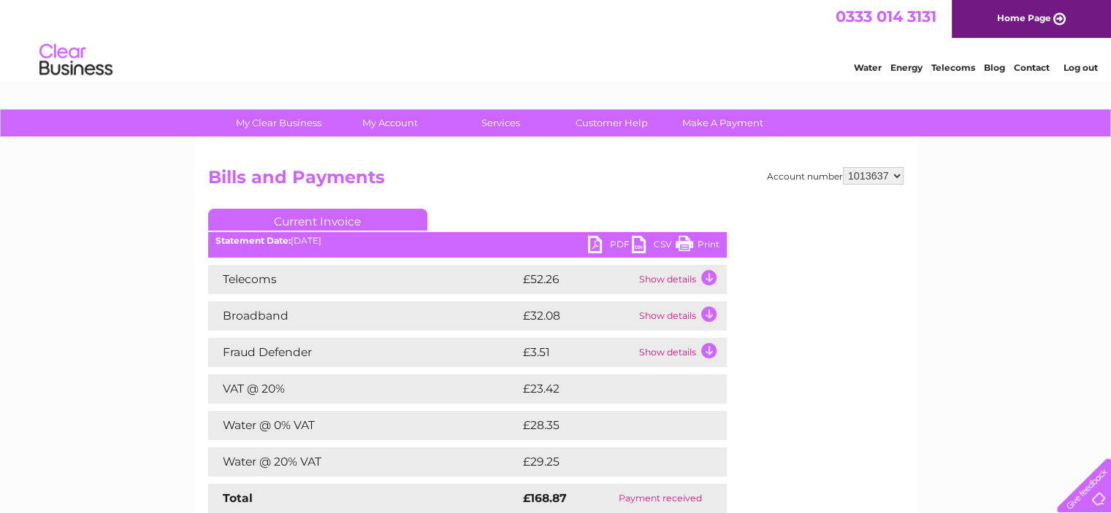
click at [608, 250] on link "PDF" at bounding box center [610, 246] width 44 height 21
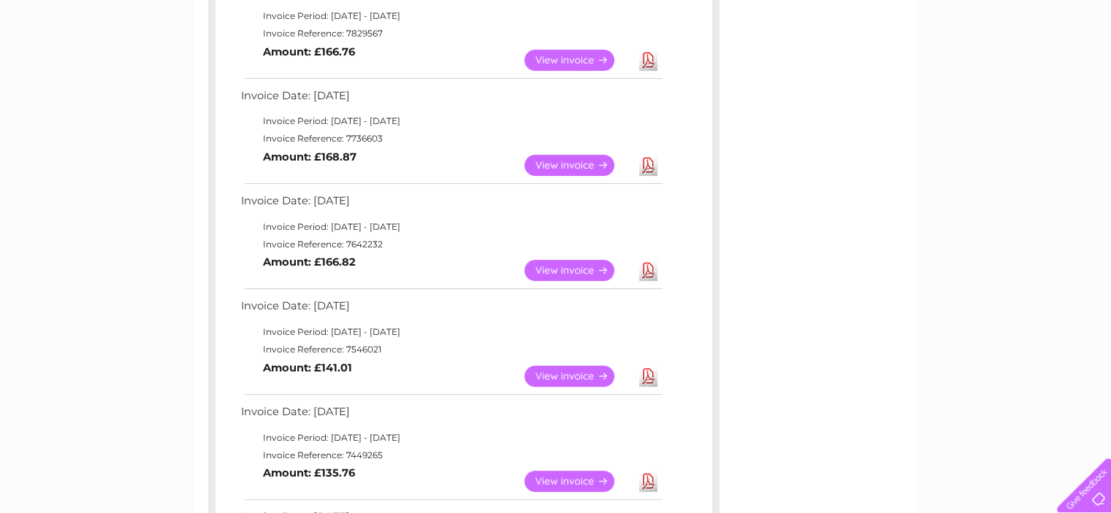
click at [562, 55] on link "View" at bounding box center [577, 60] width 107 height 21
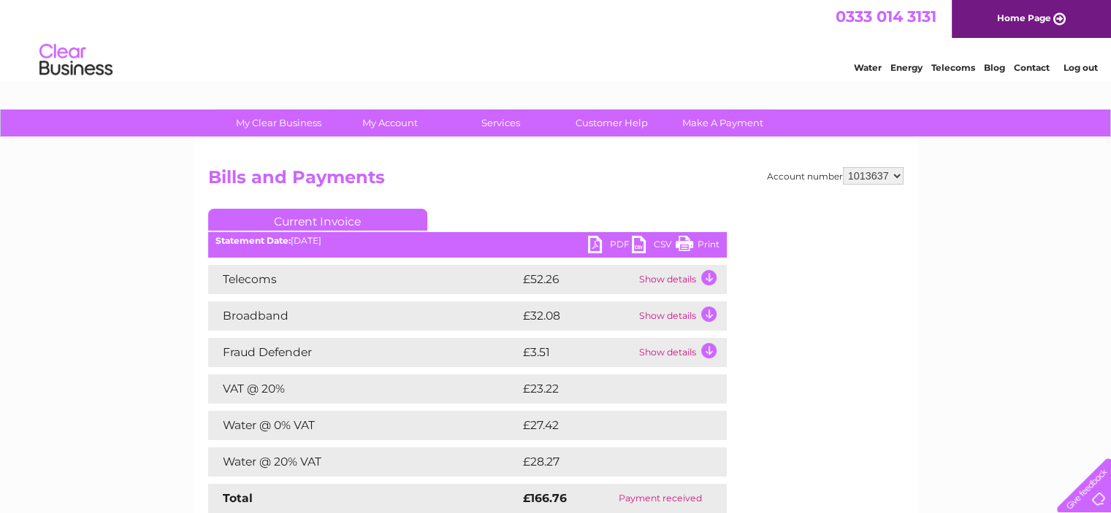
click at [592, 249] on link "PDF" at bounding box center [610, 246] width 44 height 21
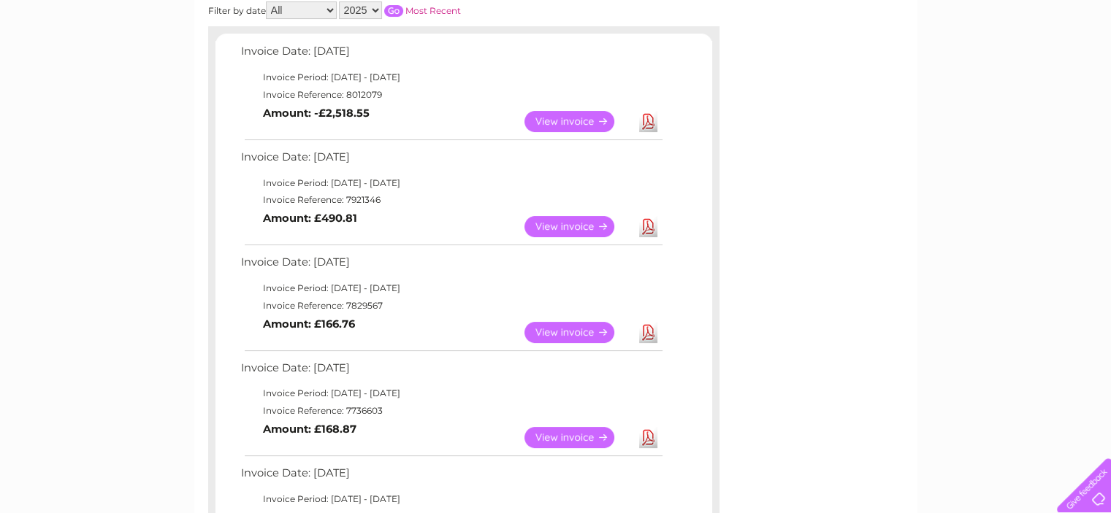
scroll to position [199, 0]
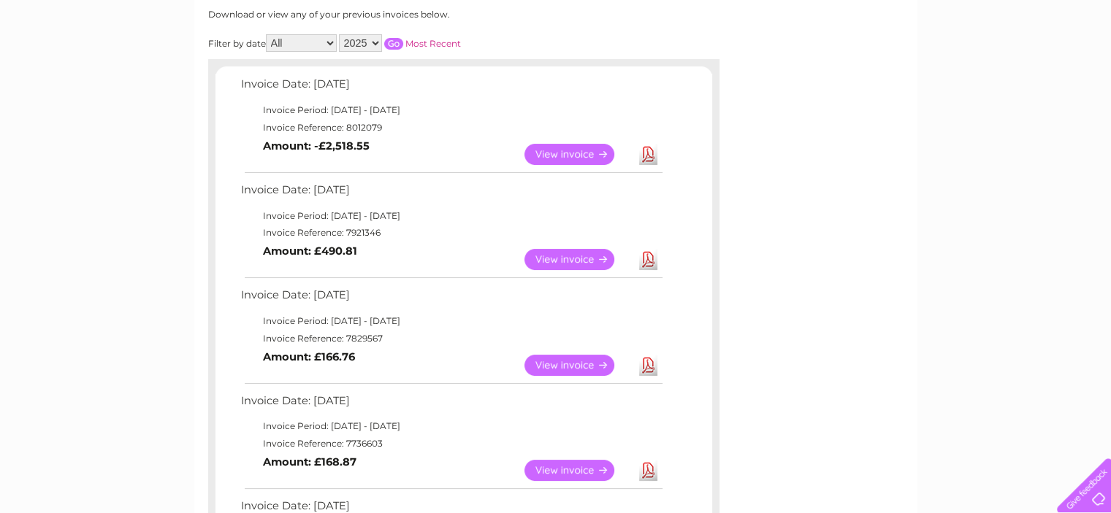
click at [569, 256] on link "View" at bounding box center [577, 259] width 107 height 21
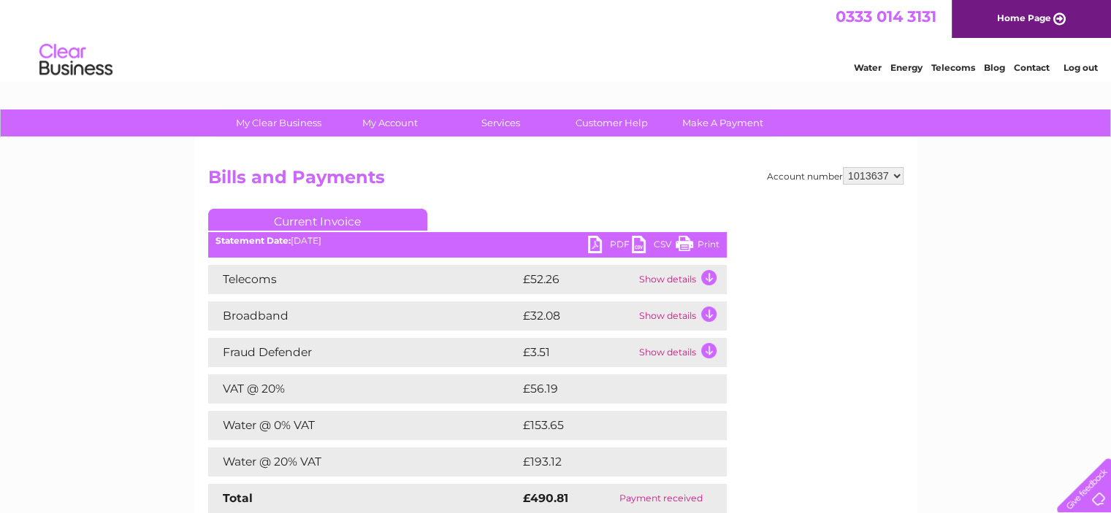
click at [604, 246] on link "PDF" at bounding box center [610, 246] width 44 height 21
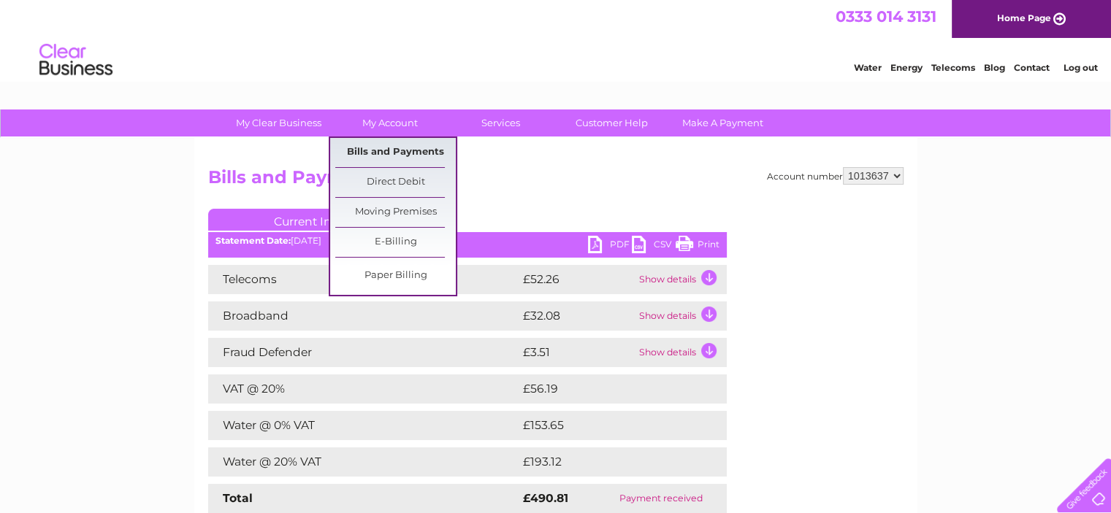
click at [395, 159] on link "Bills and Payments" at bounding box center [395, 152] width 120 height 29
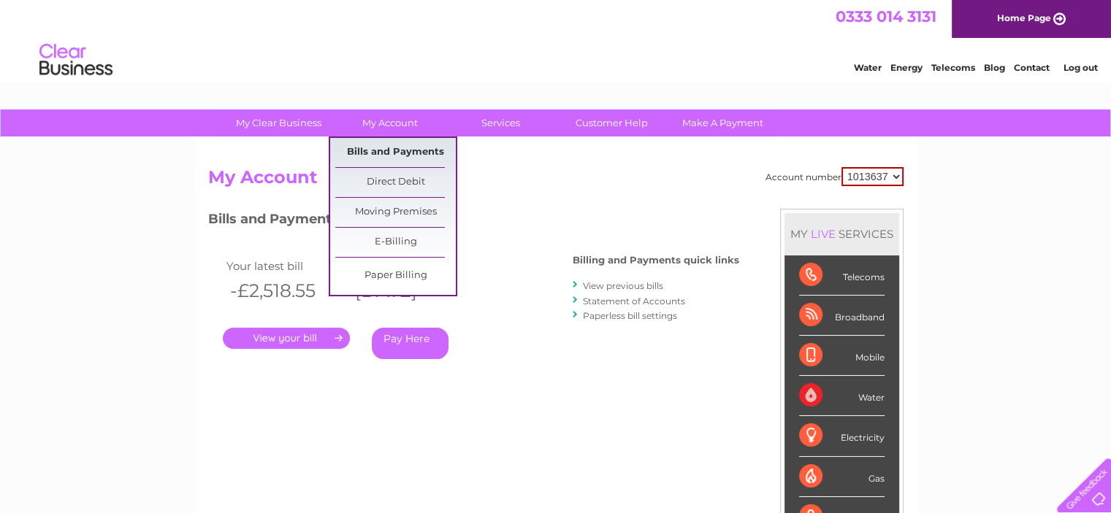
click at [400, 150] on link "Bills and Payments" at bounding box center [395, 152] width 120 height 29
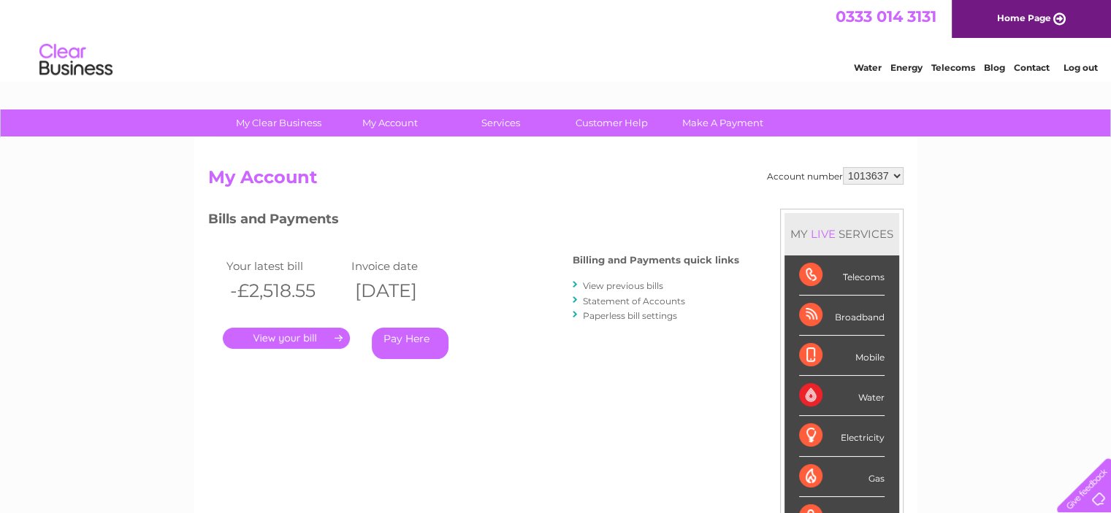
click at [277, 339] on link "." at bounding box center [286, 338] width 127 height 21
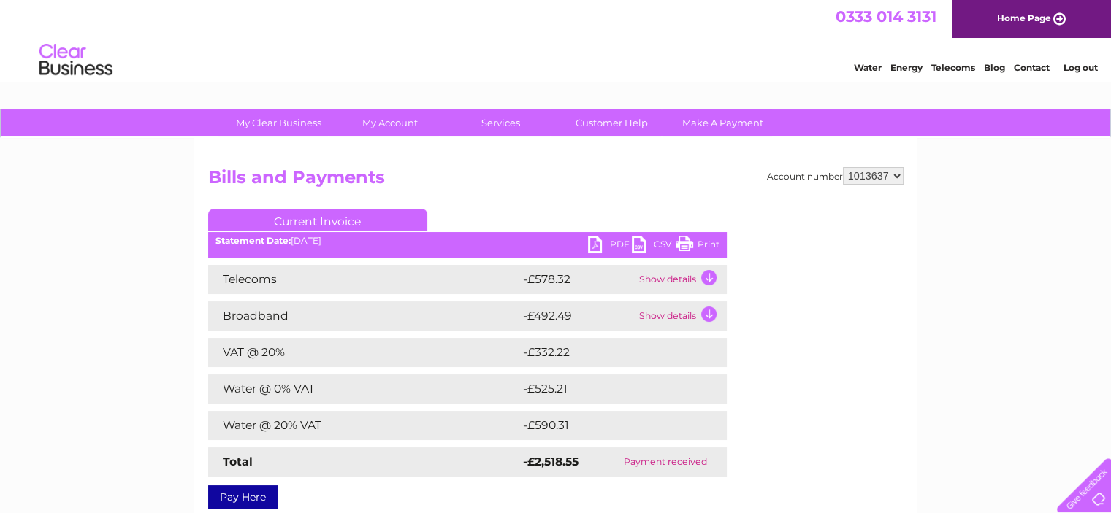
click at [611, 241] on link "PDF" at bounding box center [610, 246] width 44 height 21
drag, startPoint x: 1082, startPoint y: 68, endPoint x: 1080, endPoint y: 88, distance: 20.6
click at [1082, 68] on link "Log out" at bounding box center [1079, 67] width 34 height 11
